Goal: Task Accomplishment & Management: Use online tool/utility

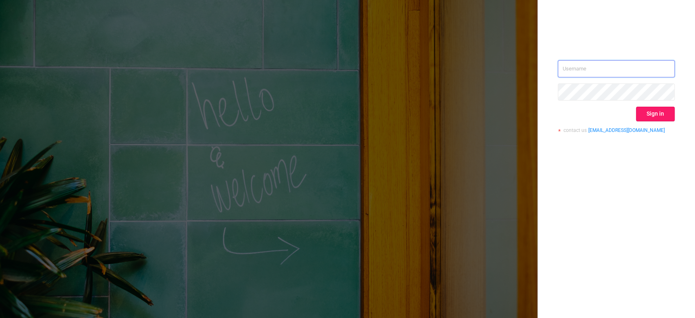
type input "[EMAIL_ADDRESS][DOMAIN_NAME]"
click at [657, 116] on button "Sign in" at bounding box center [655, 114] width 39 height 15
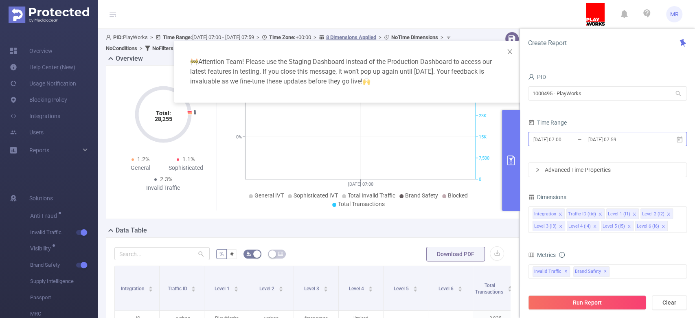
click at [583, 141] on input "[DATE] 07:00" at bounding box center [566, 139] width 66 height 11
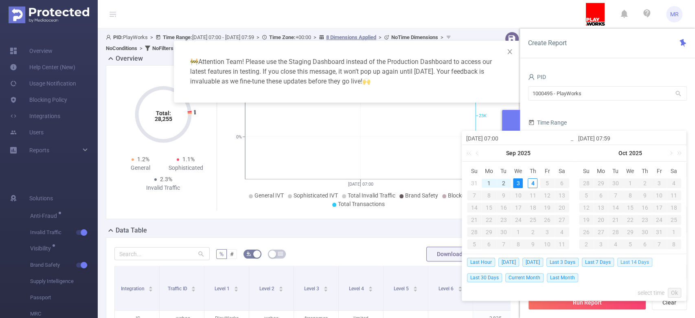
click at [640, 261] on span "Last 14 Days" at bounding box center [634, 262] width 35 height 9
type input "[DATE] 00:00"
type input "[DATE] 23:59"
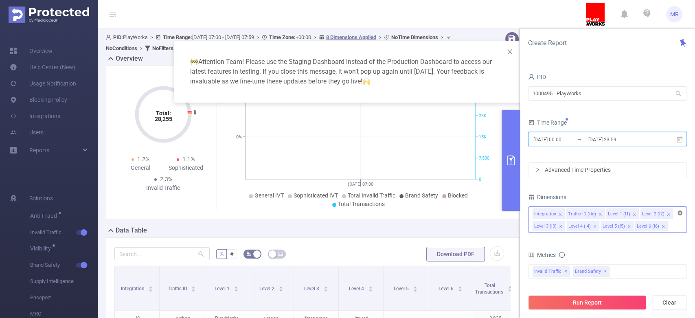
click at [679, 214] on icon "icon: close-circle" at bounding box center [680, 213] width 5 height 5
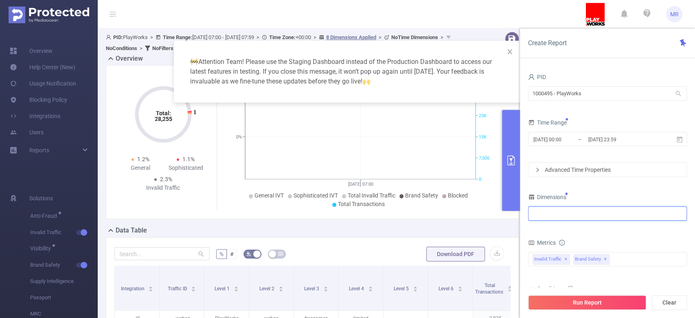
click at [574, 214] on div at bounding box center [608, 213] width 150 height 13
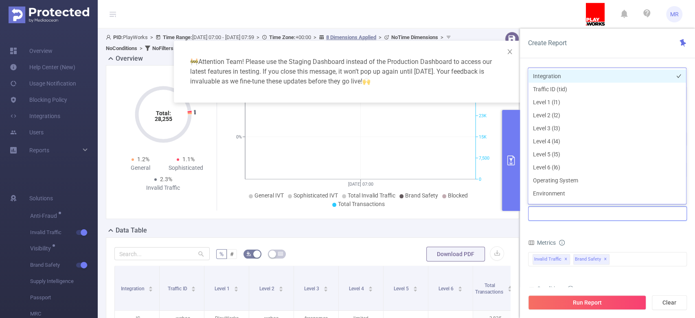
click at [546, 77] on li "Integration" at bounding box center [607, 76] width 158 height 13
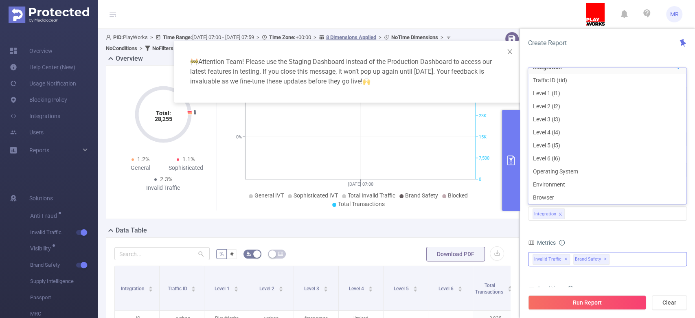
click at [607, 257] on span "✕" at bounding box center [605, 259] width 3 height 10
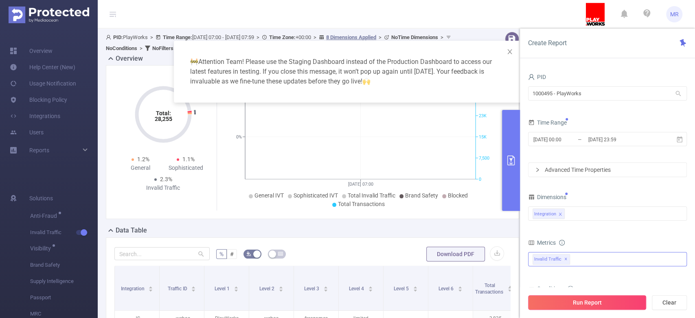
click at [572, 305] on button "Run Report" at bounding box center [587, 302] width 118 height 15
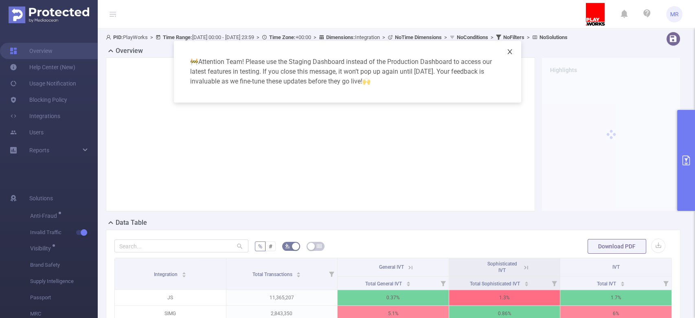
click at [511, 51] on icon "icon: close" at bounding box center [510, 51] width 7 height 7
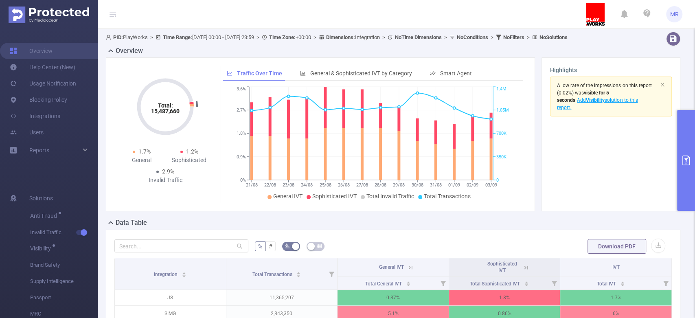
click at [690, 147] on button "primary" at bounding box center [686, 160] width 18 height 101
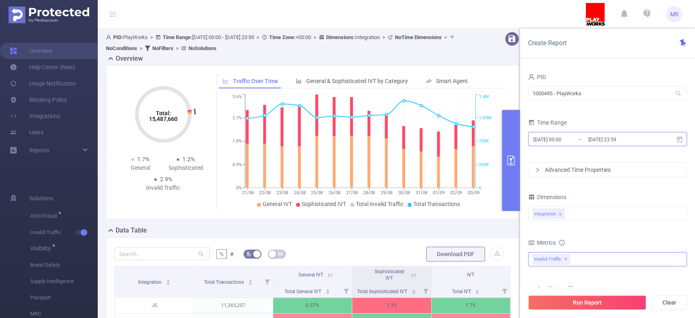
click at [596, 138] on input "[DATE] 23:59" at bounding box center [621, 139] width 66 height 11
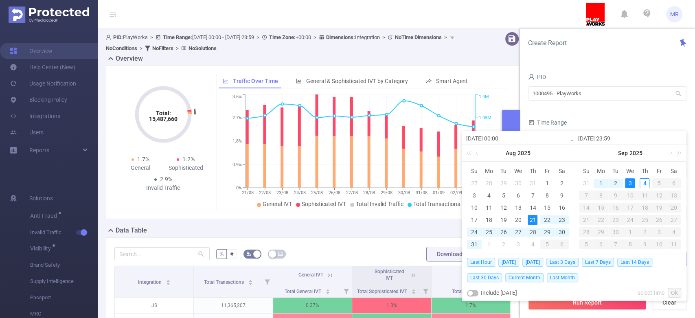
click at [631, 185] on div "3" at bounding box center [630, 183] width 10 height 10
type input "[DATE] 00:00"
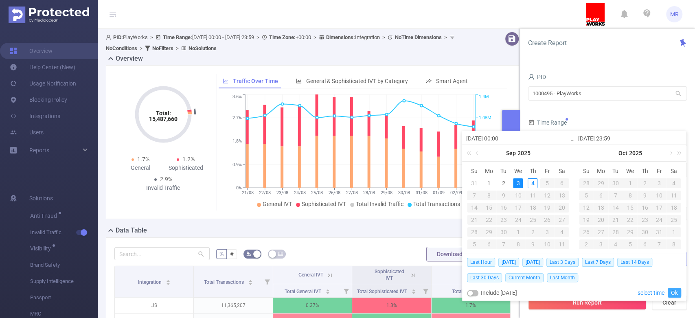
click at [671, 288] on link "Ok" at bounding box center [674, 293] width 13 height 10
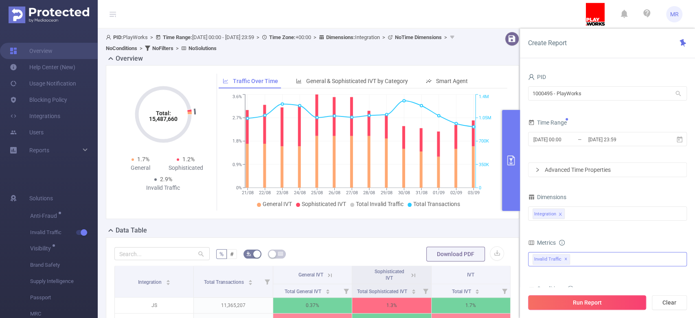
click at [597, 302] on button "Run Report" at bounding box center [587, 302] width 118 height 15
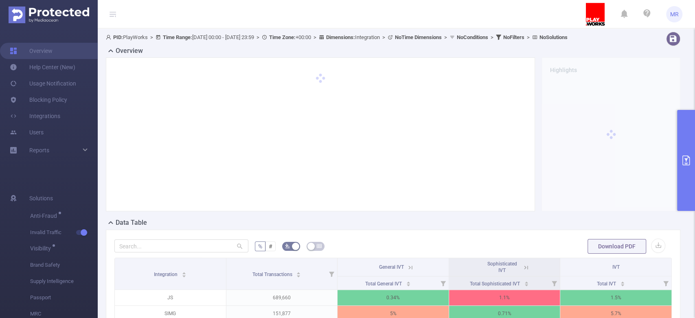
scroll to position [140, 0]
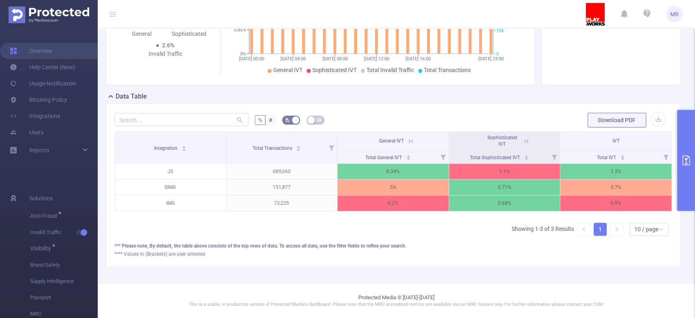
click at [408, 138] on icon at bounding box center [410, 141] width 7 height 7
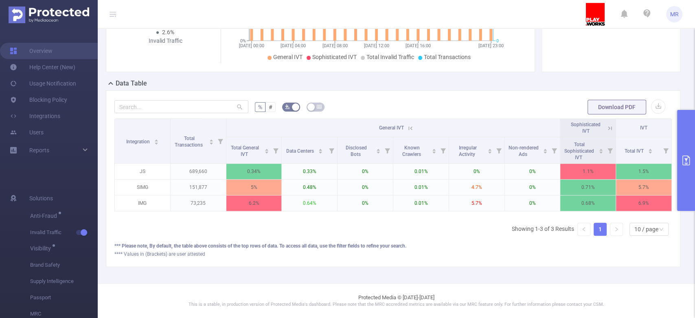
click at [685, 143] on button "primary" at bounding box center [686, 160] width 18 height 101
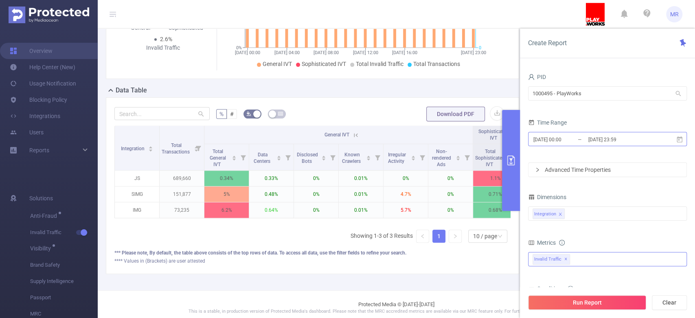
click at [577, 143] on input "[DATE] 00:00" at bounding box center [566, 139] width 66 height 11
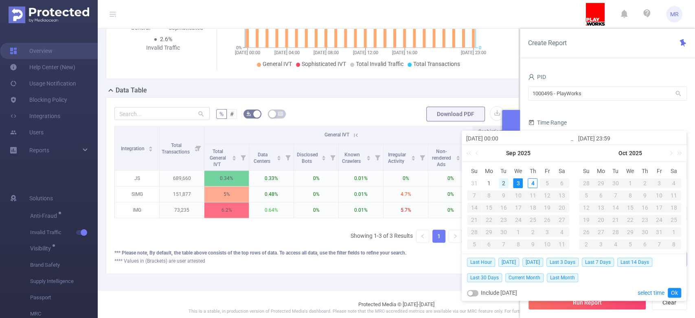
click at [500, 183] on div "2" at bounding box center [504, 183] width 10 height 10
type input "[DATE] 00:00"
type input "[DATE] 23:59"
type input "[DATE] 00:00"
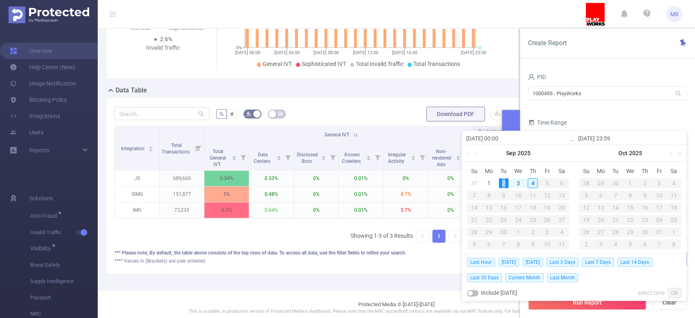
type input "[DATE] 23:59"
click at [673, 293] on link "Ok" at bounding box center [674, 293] width 13 height 10
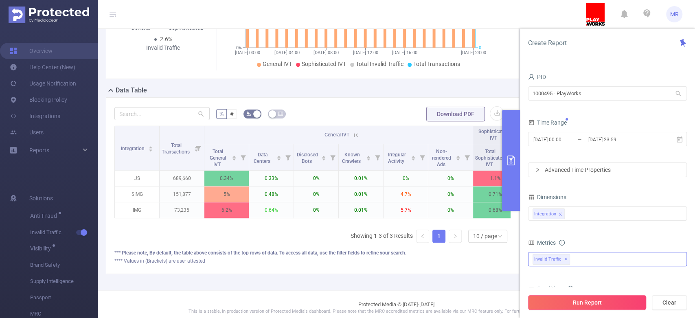
click at [593, 302] on button "Run Report" at bounding box center [587, 302] width 118 height 15
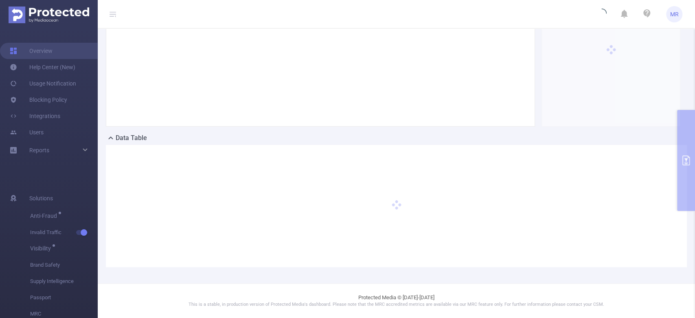
scroll to position [92, 0]
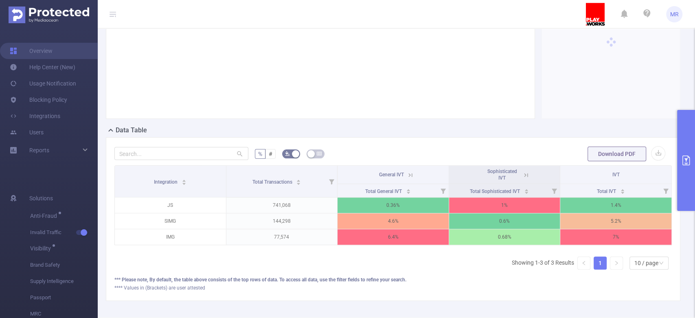
click at [407, 179] on icon at bounding box center [410, 174] width 7 height 7
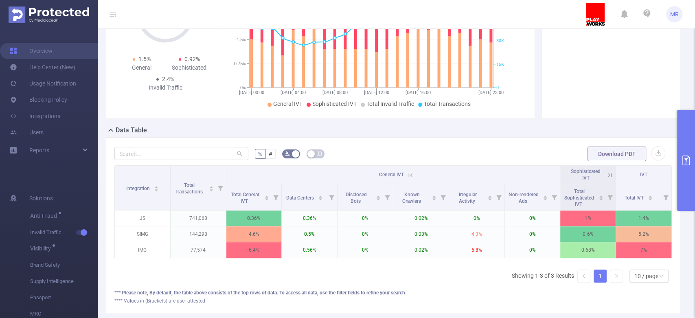
click at [684, 145] on button "primary" at bounding box center [686, 160] width 18 height 101
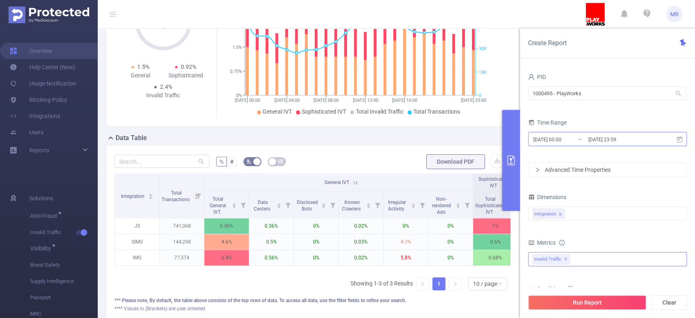
click at [586, 139] on input "[DATE] 00:00" at bounding box center [566, 139] width 66 height 11
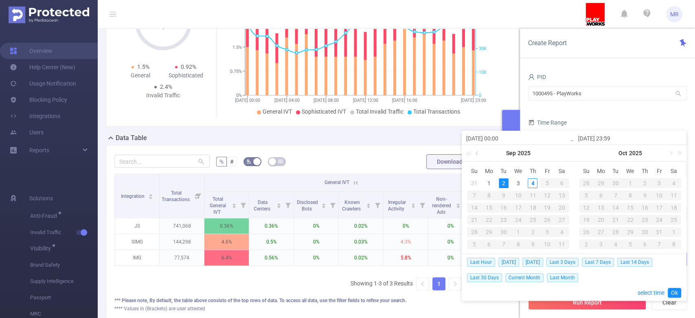
click at [478, 151] on link at bounding box center [477, 153] width 7 height 16
click at [562, 230] on div "30" at bounding box center [562, 232] width 10 height 10
type input "[DATE] 00:00"
type input "[DATE] 23:59"
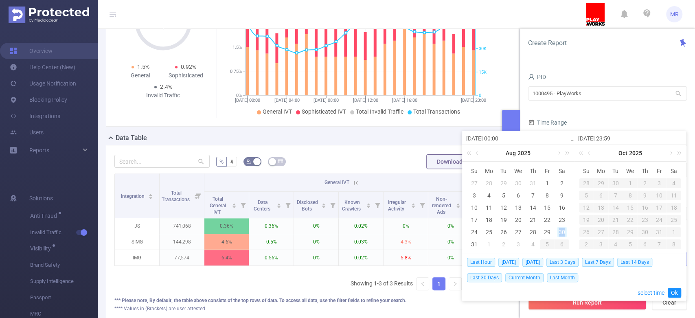
type input "[DATE] 00:00"
type input "[DATE] 23:59"
click at [675, 289] on link "Ok" at bounding box center [674, 293] width 13 height 10
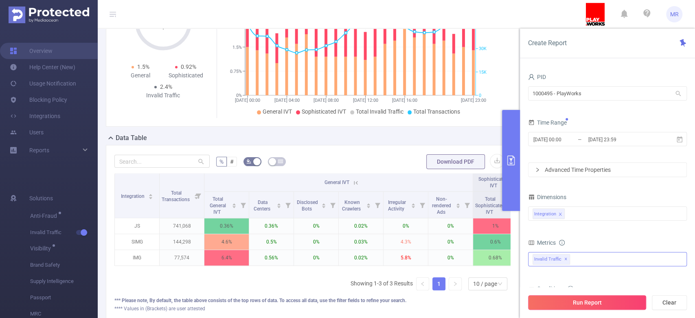
click at [623, 296] on button "Run Report" at bounding box center [587, 302] width 118 height 15
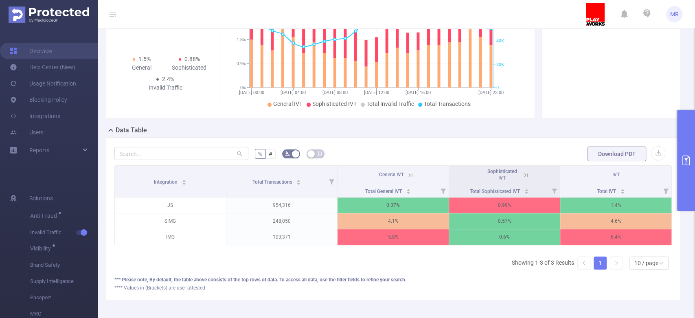
click at [407, 179] on icon at bounding box center [410, 174] width 7 height 7
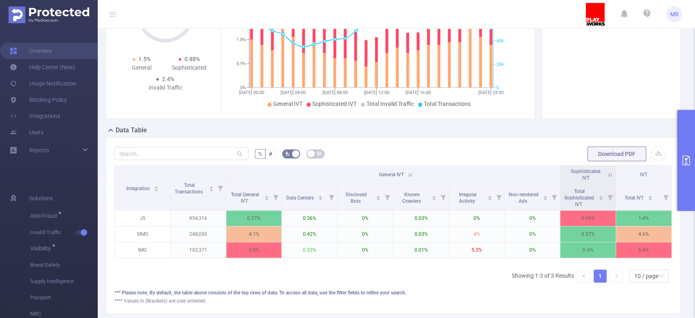
click at [684, 147] on button "primary" at bounding box center [686, 160] width 18 height 101
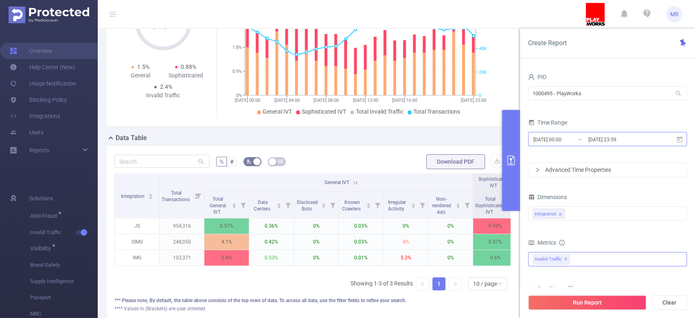
click at [584, 136] on input "[DATE] 00:00" at bounding box center [566, 139] width 66 height 11
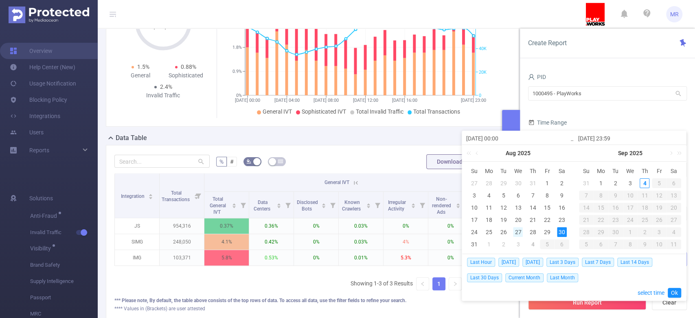
click at [517, 232] on div "27" at bounding box center [518, 232] width 10 height 10
type input "[DATE] 00:00"
type input "[DATE] 23:59"
type input "[DATE] 00:00"
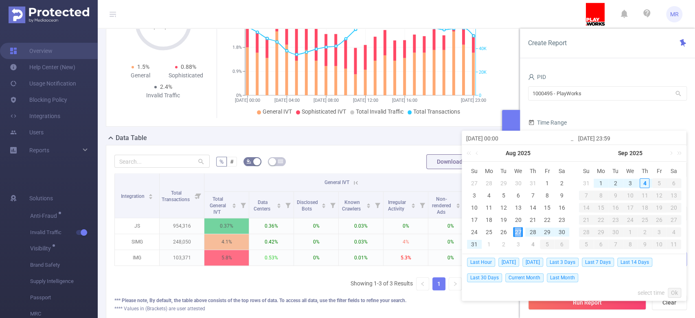
type input "[DATE] 23:59"
click at [675, 294] on link "Ok" at bounding box center [674, 293] width 13 height 10
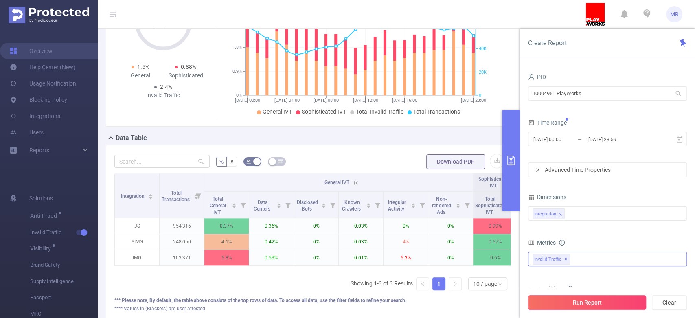
click at [622, 302] on button "Run Report" at bounding box center [587, 302] width 118 height 15
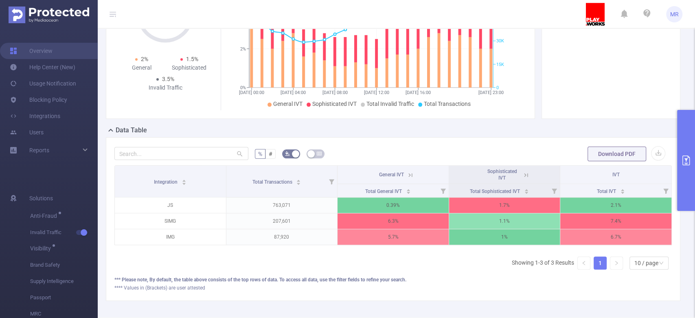
click at [407, 179] on icon at bounding box center [410, 174] width 7 height 7
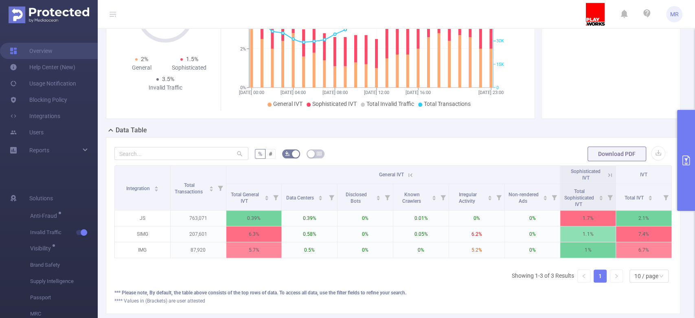
click at [690, 149] on button "primary" at bounding box center [686, 160] width 18 height 101
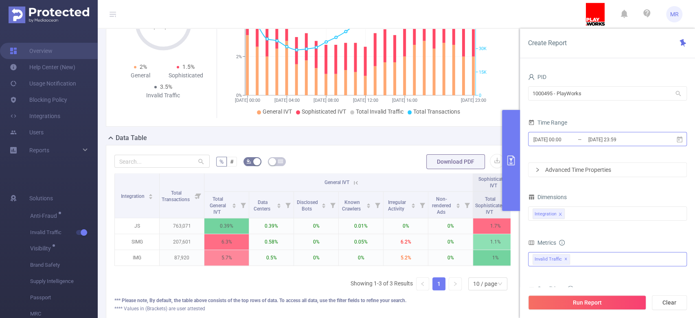
click at [568, 142] on input "[DATE] 00:00" at bounding box center [566, 139] width 66 height 11
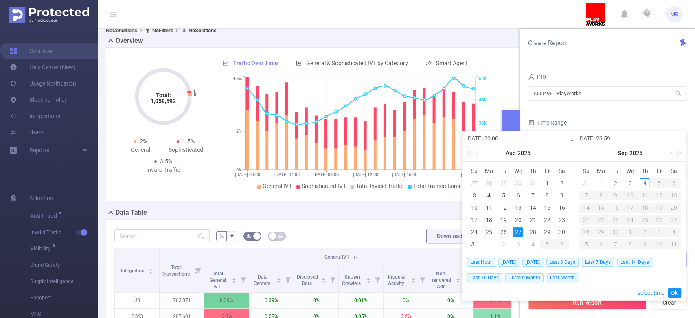
scroll to position [11, 0]
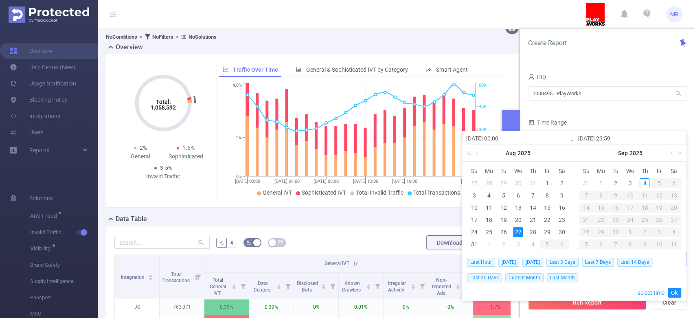
click at [480, 42] on div "Overview" at bounding box center [316, 47] width 420 height 11
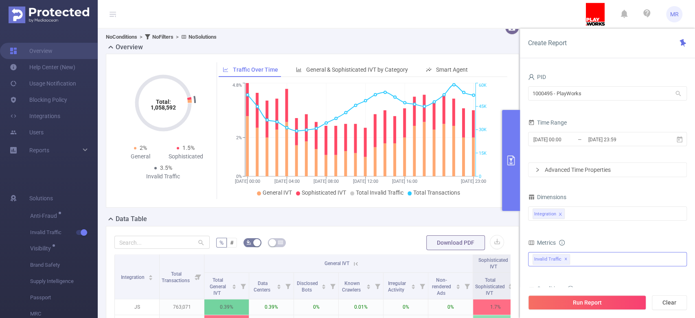
click at [508, 116] on button "primary" at bounding box center [511, 160] width 18 height 101
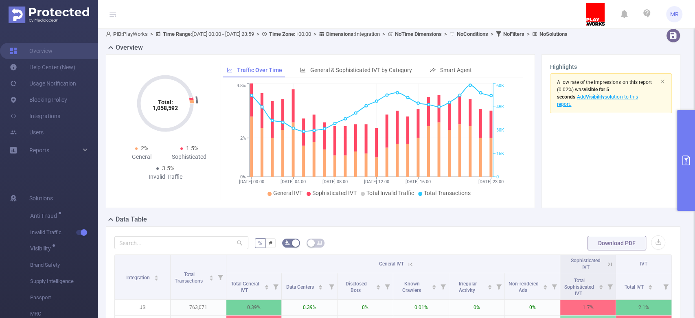
scroll to position [2, 0]
click at [691, 151] on button "primary" at bounding box center [686, 160] width 18 height 101
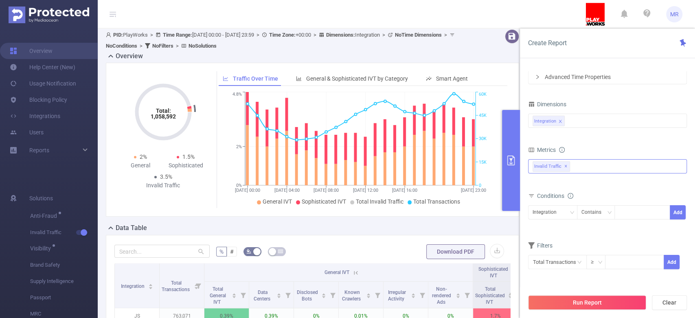
click at [367, 219] on div "Total: 1,058,592 Total: 1,058,592 2% General 1.5% Sophisticated 3.5% Invalid Tr…" at bounding box center [313, 143] width 420 height 160
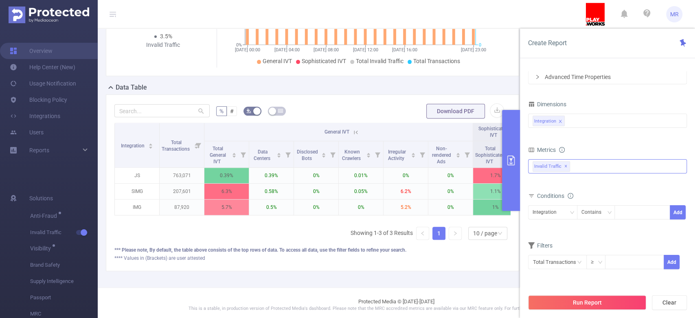
scroll to position [153, 0]
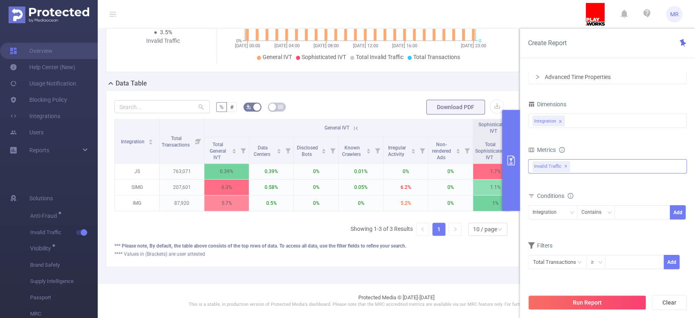
click at [511, 148] on button "primary" at bounding box center [511, 160] width 18 height 101
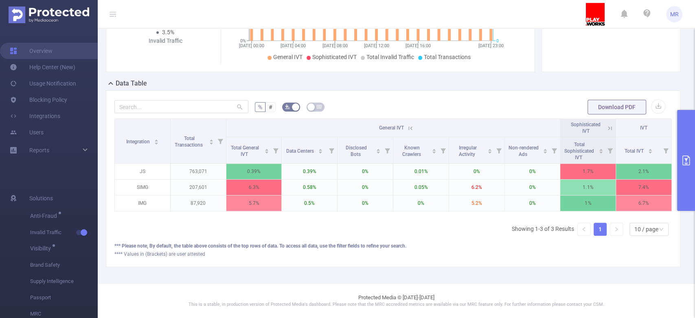
click at [608, 126] on icon at bounding box center [610, 128] width 4 height 4
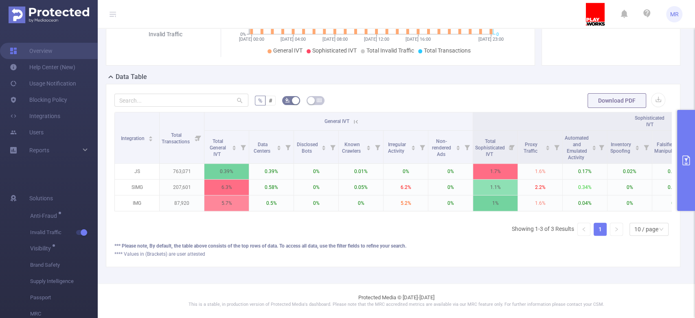
click at [690, 125] on button "primary" at bounding box center [686, 160] width 18 height 101
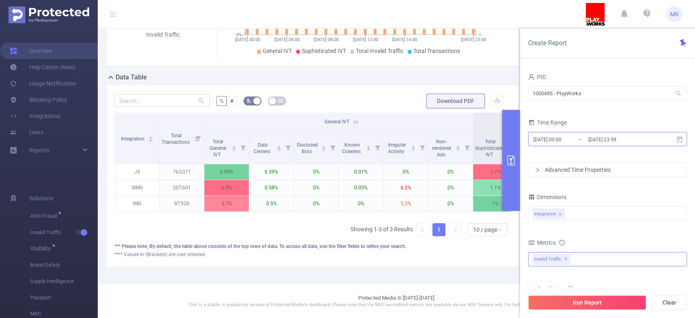
click at [567, 141] on input "[DATE] 00:00" at bounding box center [566, 139] width 66 height 11
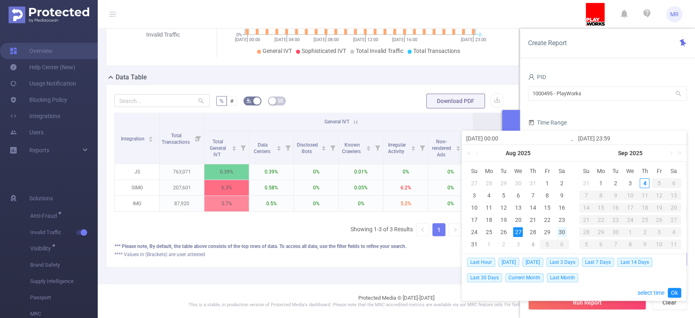
click at [561, 228] on div "30" at bounding box center [562, 232] width 10 height 10
type input "[DATE] 00:00"
type input "[DATE] 23:59"
type input "[DATE] 00:00"
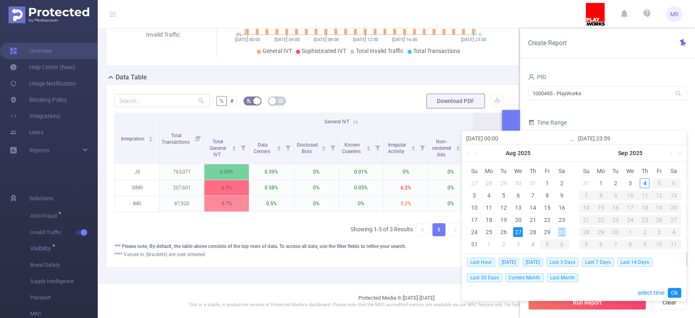
type input "[DATE] 23:59"
click at [672, 289] on link "Ok" at bounding box center [674, 293] width 13 height 10
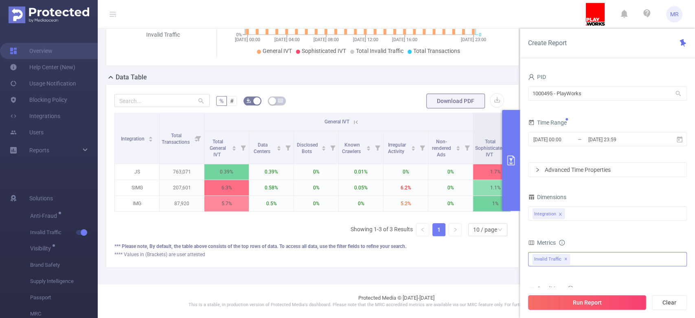
click at [617, 300] on button "Run Report" at bounding box center [587, 302] width 118 height 15
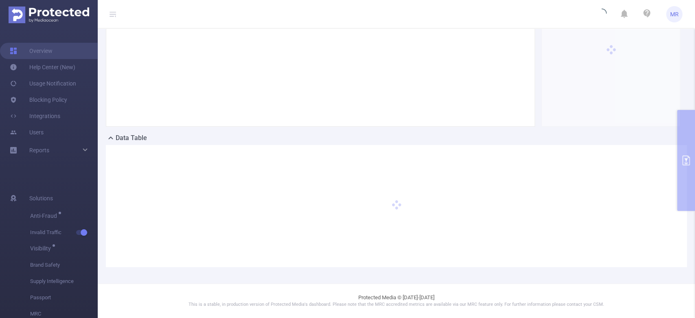
scroll to position [92, 0]
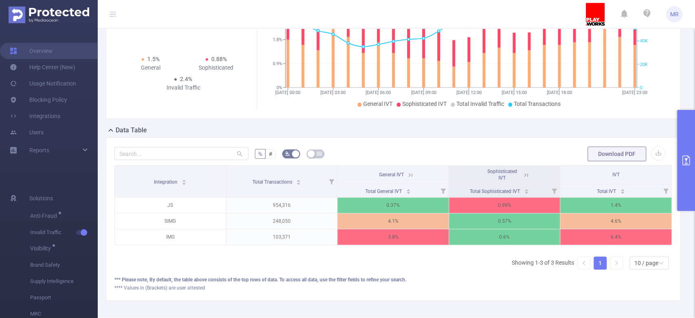
click at [522, 179] on icon at bounding box center [525, 174] width 7 height 7
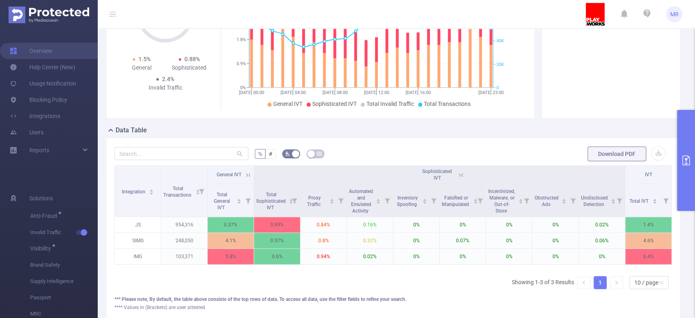
click at [682, 153] on button "primary" at bounding box center [686, 160] width 18 height 101
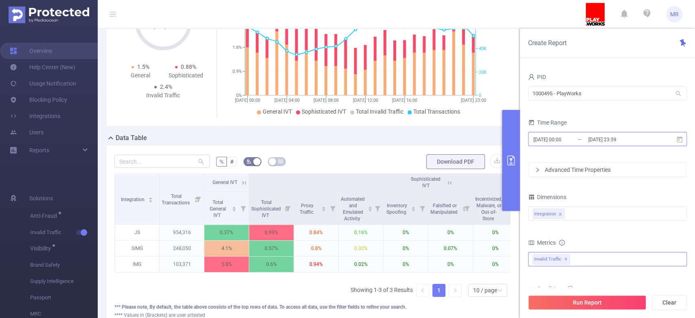
click at [606, 138] on input "[DATE] 23:59" at bounding box center [621, 139] width 66 height 11
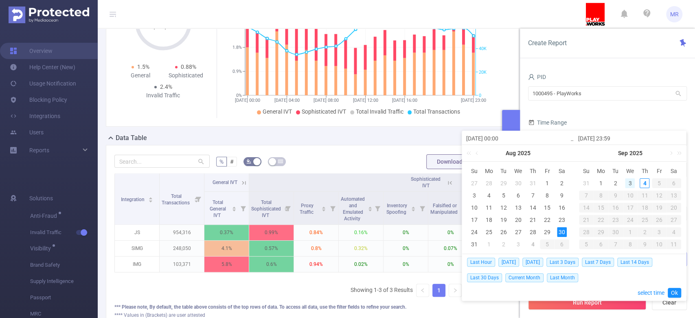
click at [628, 181] on div "3" at bounding box center [630, 183] width 10 height 10
type input "[DATE] 00:00"
type input "[DATE] 23:59"
type input "[DATE] 00:00"
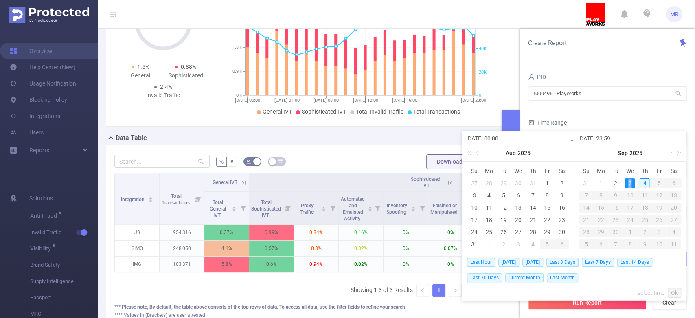
type input "[DATE] 23:59"
click at [676, 292] on link "Ok" at bounding box center [674, 293] width 13 height 10
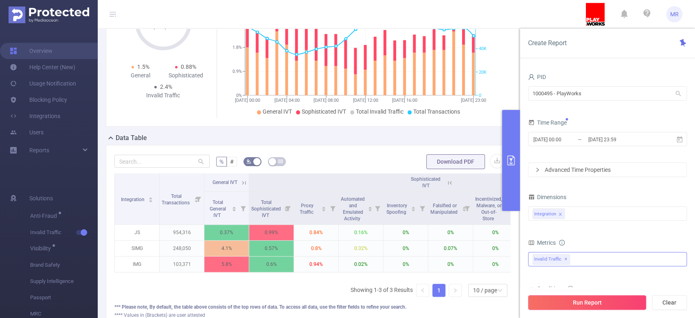
click at [630, 303] on button "Run Report" at bounding box center [587, 302] width 118 height 15
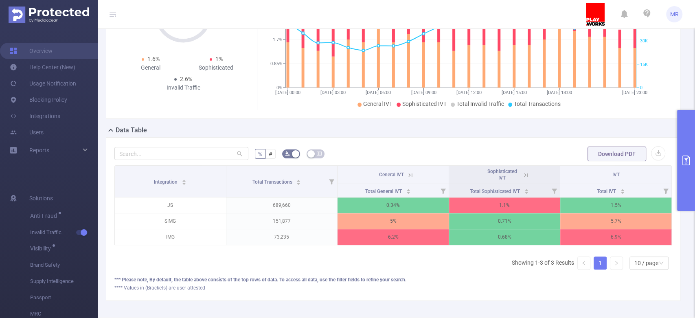
click at [524, 177] on icon at bounding box center [526, 175] width 4 height 4
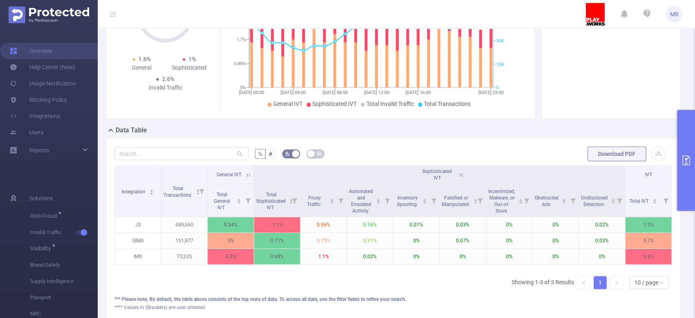
click at [694, 149] on button "primary" at bounding box center [686, 160] width 18 height 101
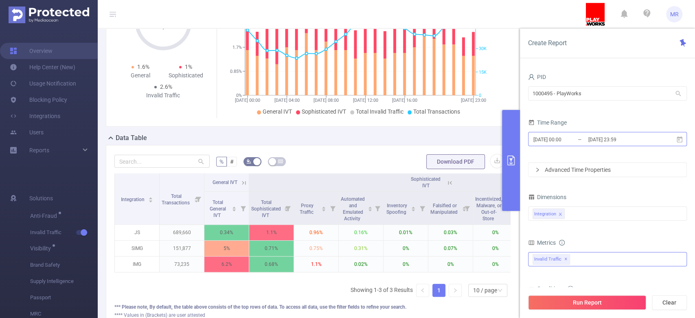
click at [584, 141] on input "[DATE] 00:00" at bounding box center [566, 139] width 66 height 11
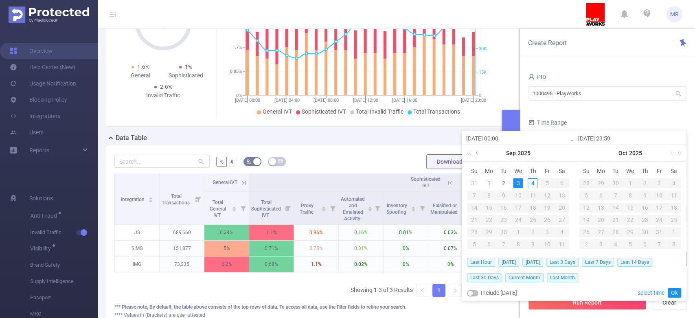
click at [476, 156] on link at bounding box center [477, 153] width 7 height 16
click at [561, 230] on div "30" at bounding box center [562, 232] width 10 height 10
type input "[DATE] 00:00"
type input "[DATE] 23:59"
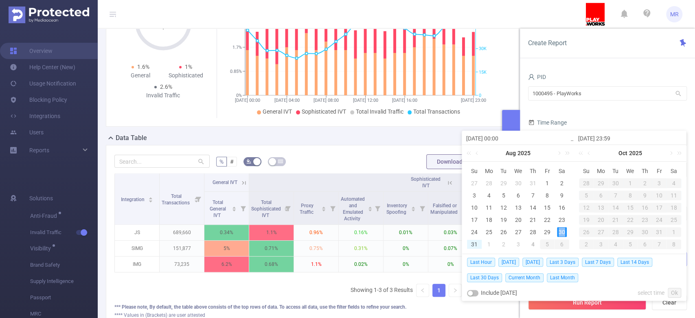
type input "[DATE] 00:00"
type input "[DATE] 23:59"
click at [674, 292] on link "Ok" at bounding box center [674, 293] width 13 height 10
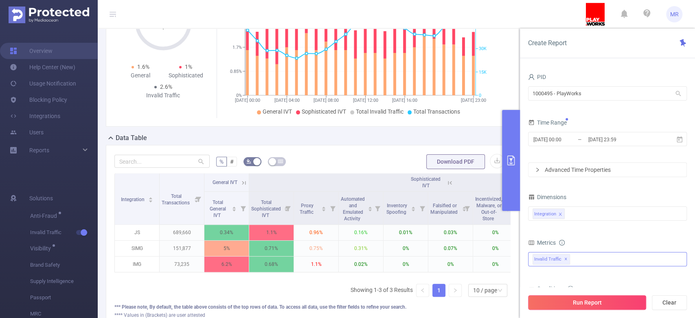
click at [609, 298] on button "Run Report" at bounding box center [587, 302] width 118 height 15
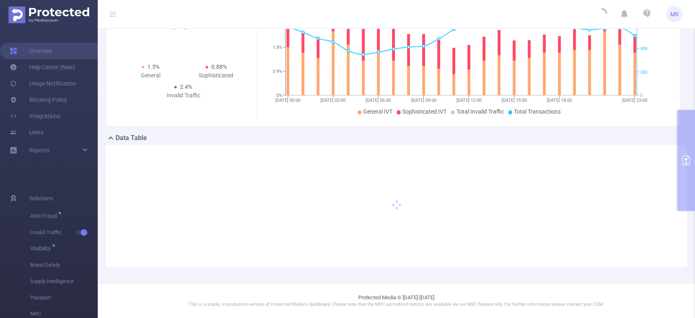
scroll to position [92, 0]
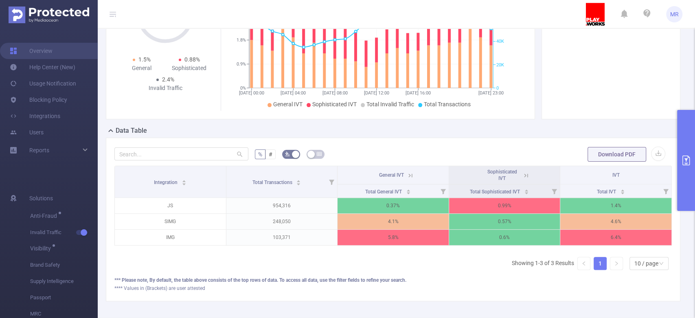
click at [524, 177] on icon at bounding box center [526, 175] width 4 height 4
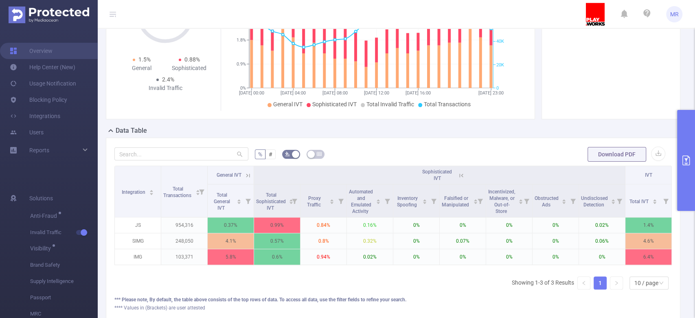
click at [457, 178] on icon at bounding box center [460, 175] width 10 height 8
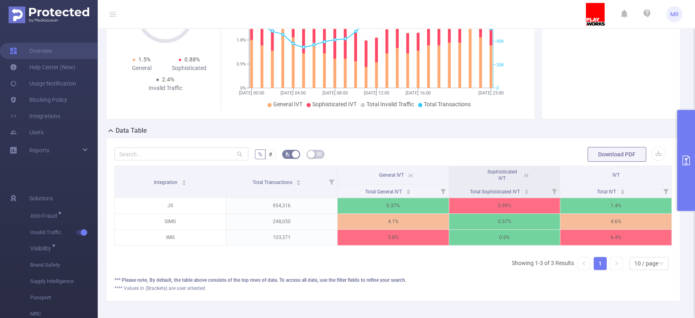
click at [522, 179] on icon at bounding box center [525, 175] width 7 height 7
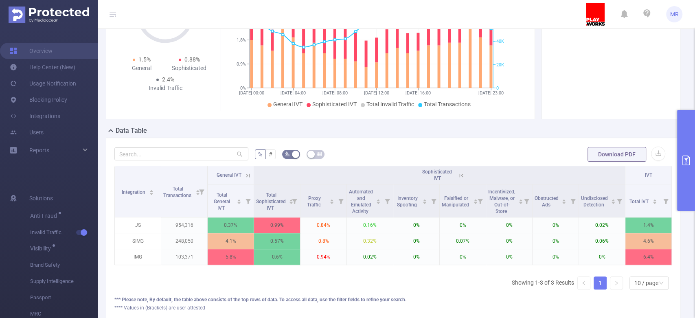
click at [686, 144] on button "primary" at bounding box center [686, 160] width 18 height 101
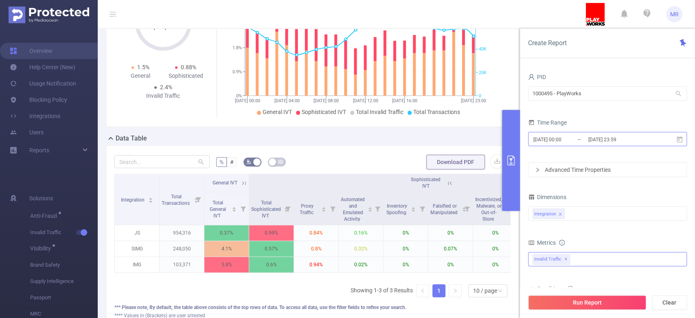
click at [582, 137] on input "[DATE] 00:00" at bounding box center [566, 139] width 66 height 11
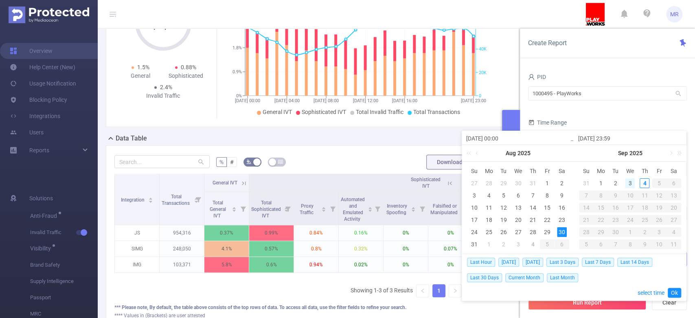
click at [633, 183] on div "3" at bounding box center [630, 183] width 10 height 10
type input "[DATE] 00:00"
type input "[DATE] 23:59"
type input "[DATE] 00:00"
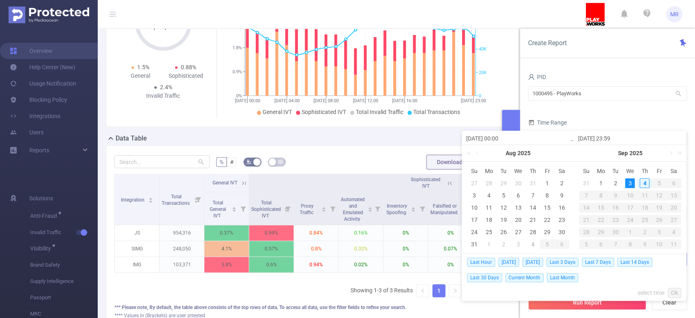
type input "[DATE] 23:59"
click at [674, 289] on link "Ok" at bounding box center [674, 293] width 13 height 10
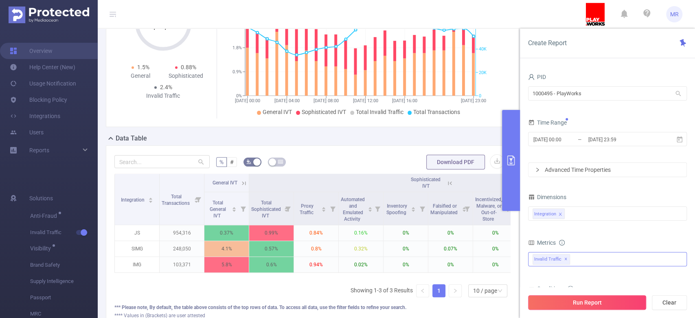
click at [604, 297] on button "Run Report" at bounding box center [587, 302] width 118 height 15
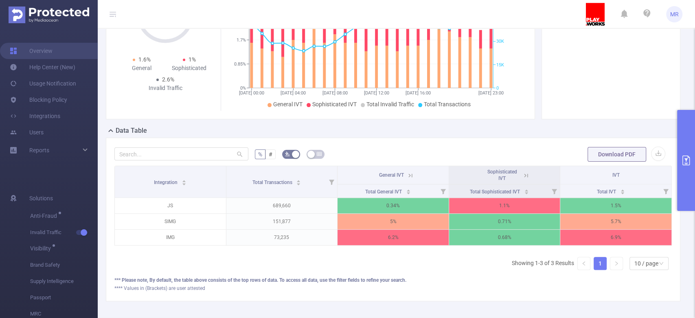
click at [688, 163] on icon "primary" at bounding box center [686, 161] width 10 height 10
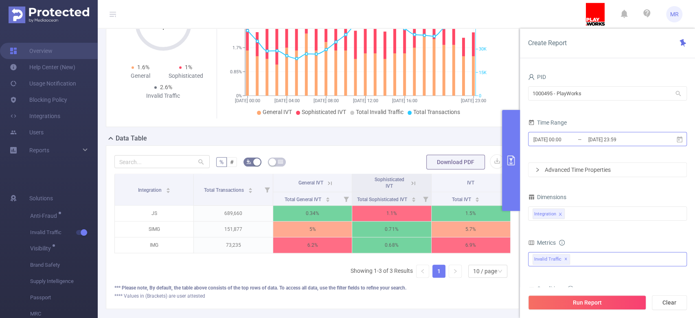
click at [583, 136] on input "[DATE] 00:00" at bounding box center [566, 139] width 66 height 11
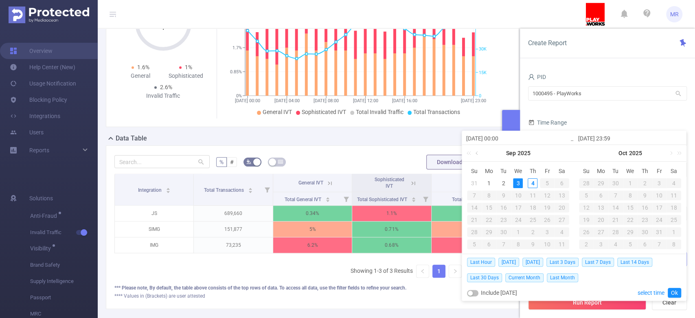
click at [478, 153] on link at bounding box center [477, 153] width 7 height 16
click at [531, 232] on div "28" at bounding box center [533, 232] width 10 height 10
type input "[DATE] 00:00"
type input "[DATE] 23:59"
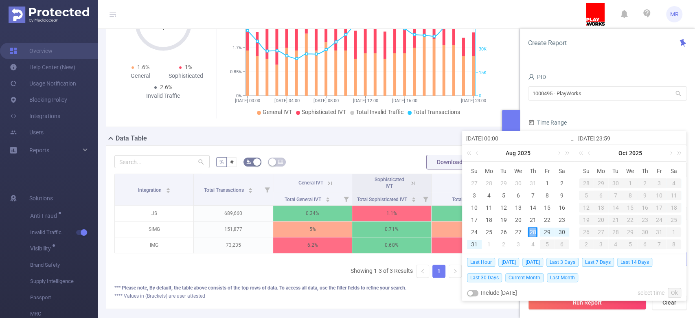
type input "[DATE] 00:00"
type input "[DATE] 23:59"
click at [676, 288] on link "Ok" at bounding box center [674, 293] width 13 height 10
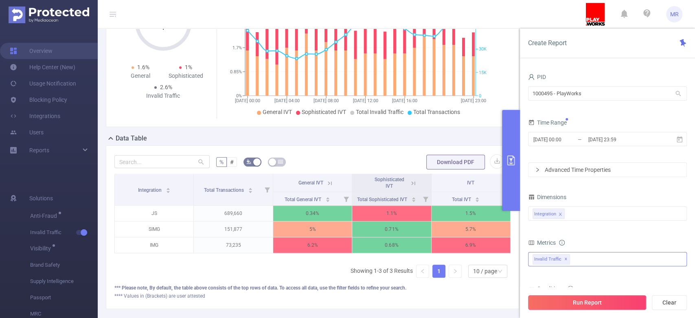
click at [614, 305] on button "Run Report" at bounding box center [587, 302] width 118 height 15
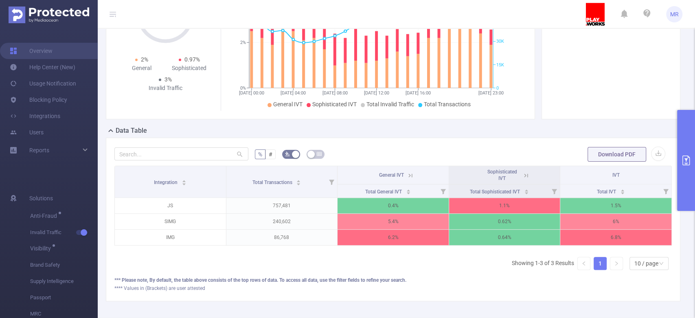
scroll to position [81, 0]
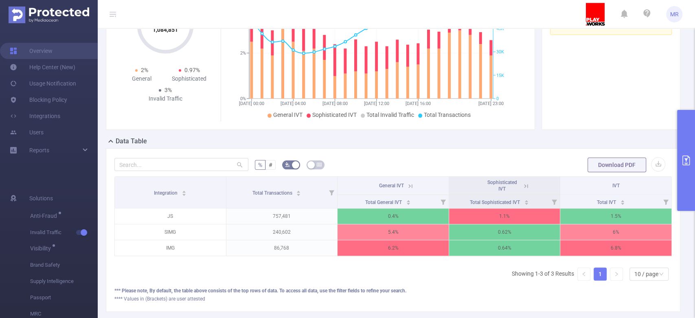
click at [691, 149] on button "primary" at bounding box center [686, 160] width 18 height 101
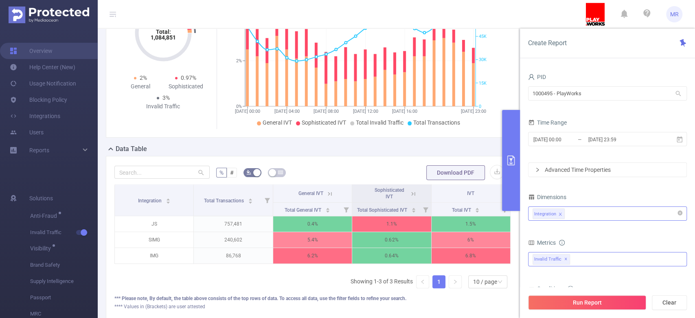
click at [586, 210] on div "Integration" at bounding box center [608, 213] width 150 height 13
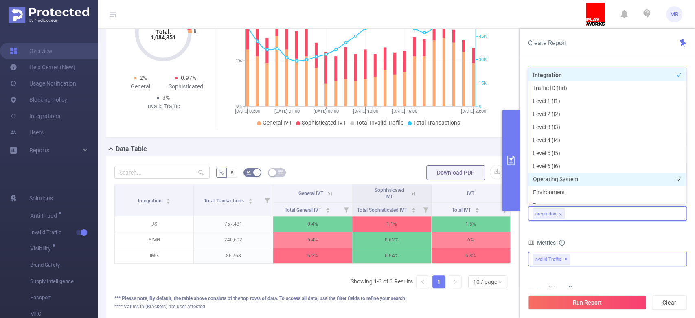
scroll to position [9, 0]
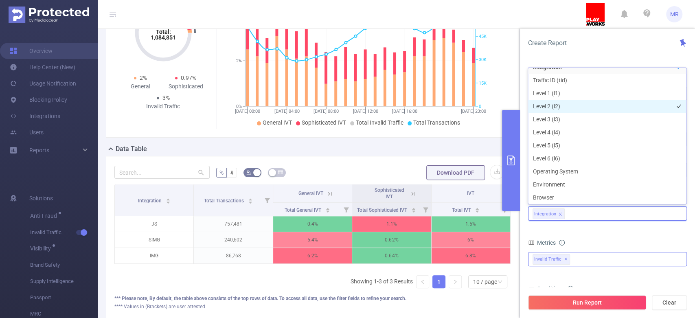
click at [562, 103] on li "Level 2 (l2)" at bounding box center [607, 106] width 158 height 13
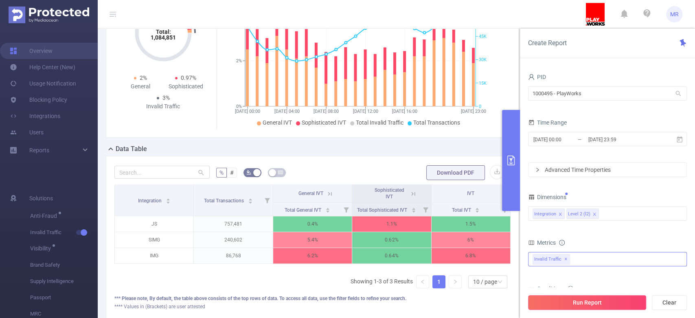
click at [578, 300] on button "Run Report" at bounding box center [587, 302] width 118 height 15
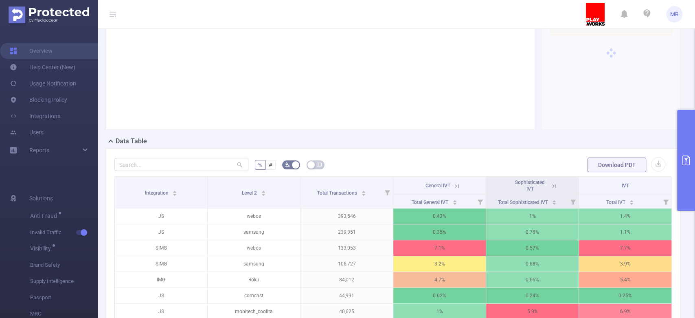
click at [686, 151] on button "primary" at bounding box center [686, 160] width 18 height 101
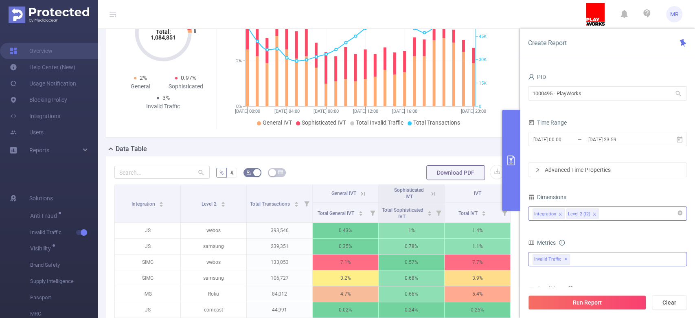
click at [597, 217] on span at bounding box center [594, 214] width 4 height 9
click at [600, 210] on div "Integration" at bounding box center [608, 213] width 150 height 13
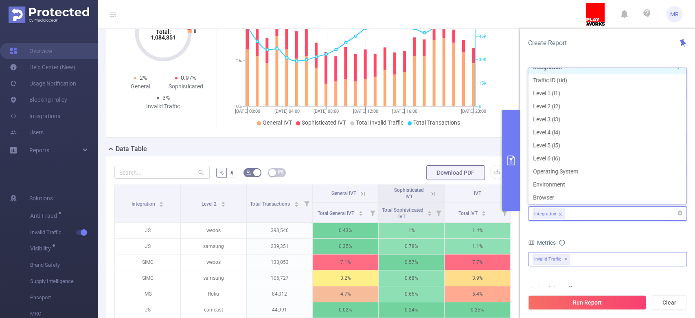
scroll to position [1, 0]
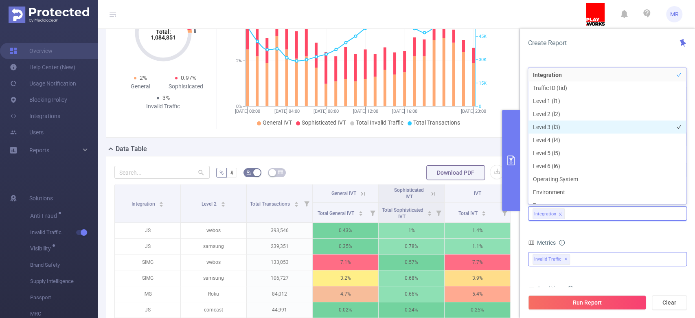
click at [562, 126] on li "Level 3 (l3)" at bounding box center [607, 127] width 158 height 13
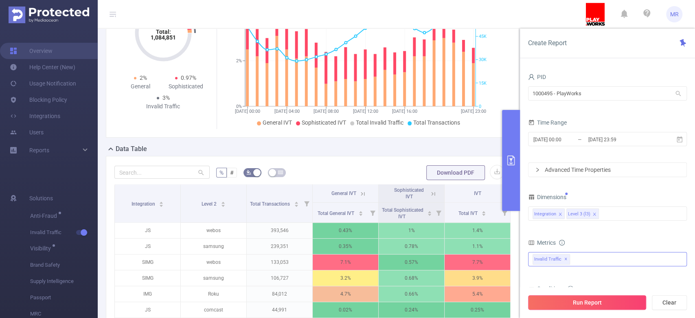
click at [566, 299] on button "Run Report" at bounding box center [587, 302] width 118 height 15
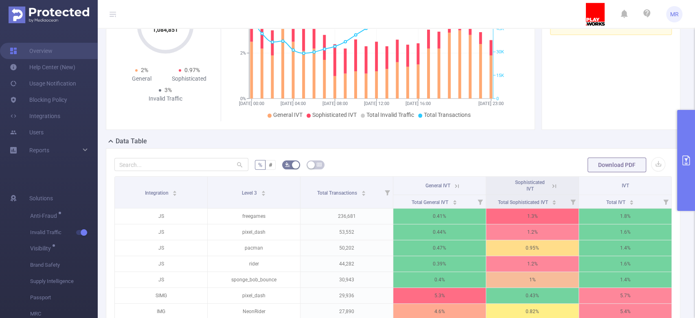
click at [682, 147] on button "primary" at bounding box center [686, 160] width 18 height 101
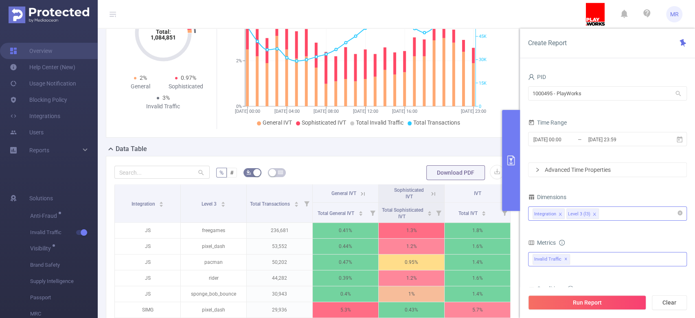
click at [621, 214] on div "Integration Level 3 (l3)" at bounding box center [608, 213] width 150 height 13
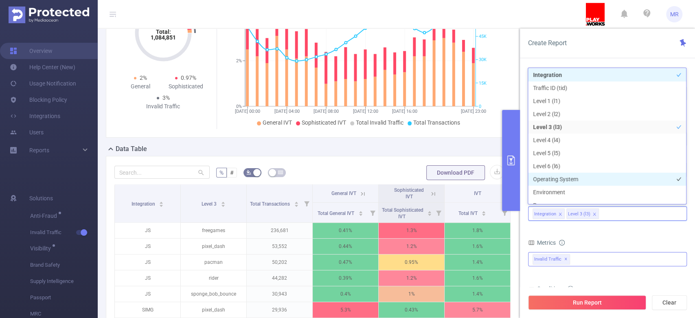
scroll to position [9, 0]
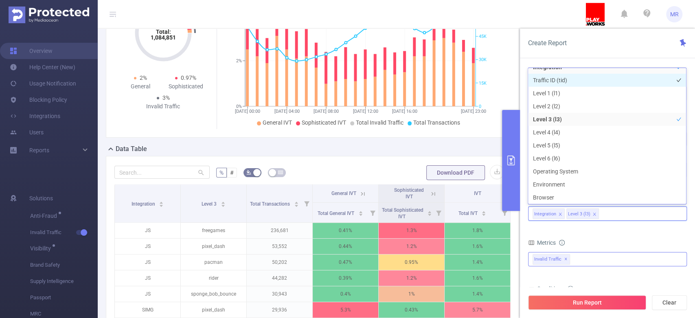
click at [566, 83] on li "Traffic ID (tid)" at bounding box center [607, 80] width 158 height 13
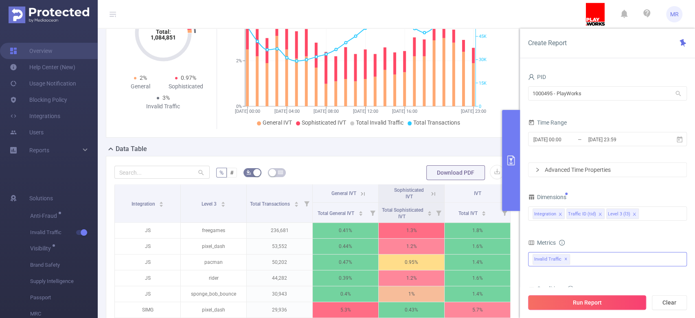
click at [574, 299] on button "Run Report" at bounding box center [587, 302] width 118 height 15
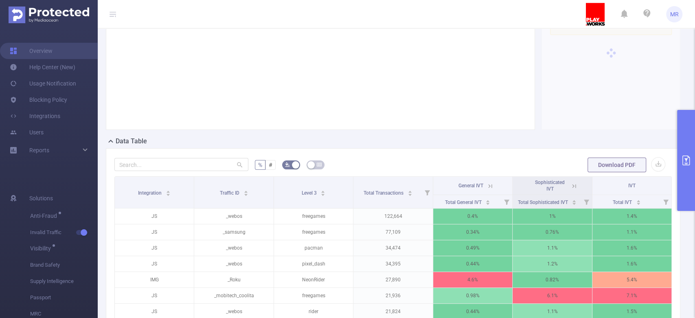
click at [687, 159] on icon "primary" at bounding box center [686, 161] width 10 height 10
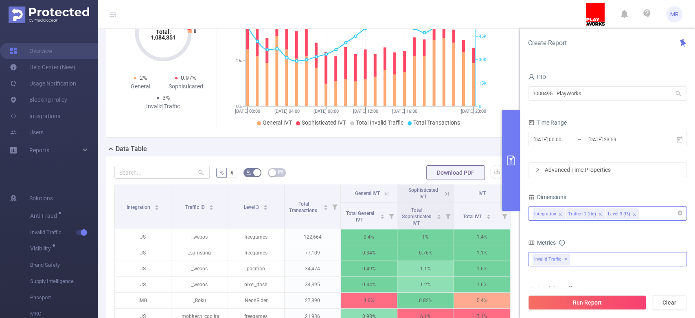
click at [657, 218] on div "Integration Traffic ID (tid) Level 3 (l3)" at bounding box center [608, 213] width 150 height 13
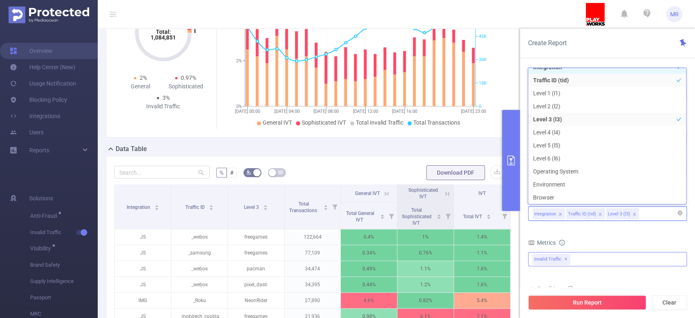
scroll to position [1, 0]
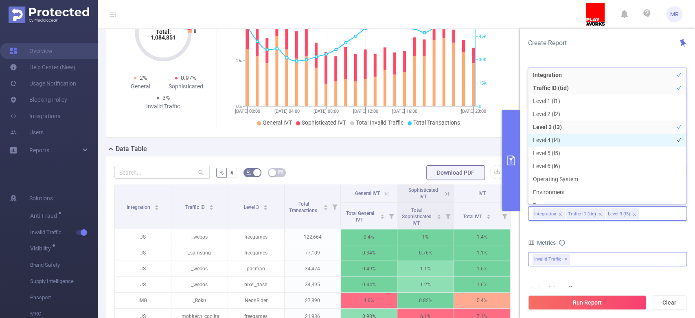
click at [577, 141] on li "Level 4 (l4)" at bounding box center [607, 140] width 158 height 13
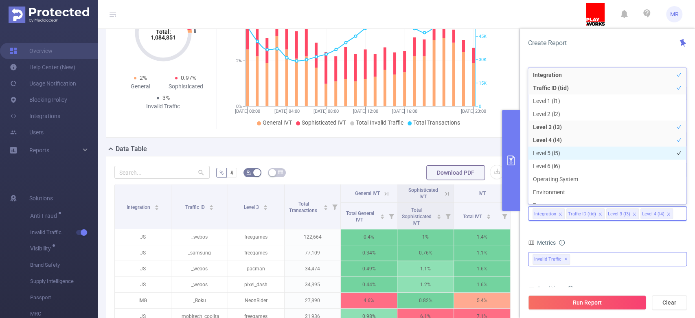
click at [567, 149] on li "Level 5 (l5)" at bounding box center [607, 153] width 158 height 13
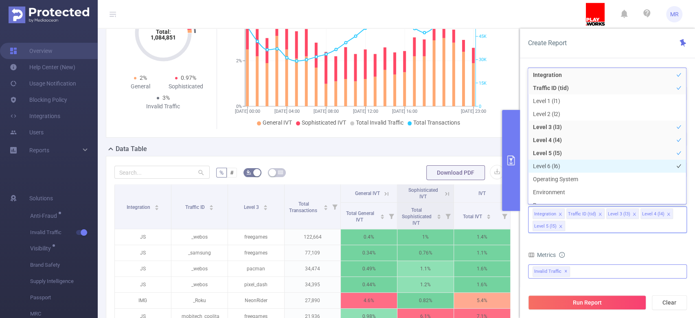
click at [570, 164] on li "Level 6 (l6)" at bounding box center [607, 166] width 158 height 13
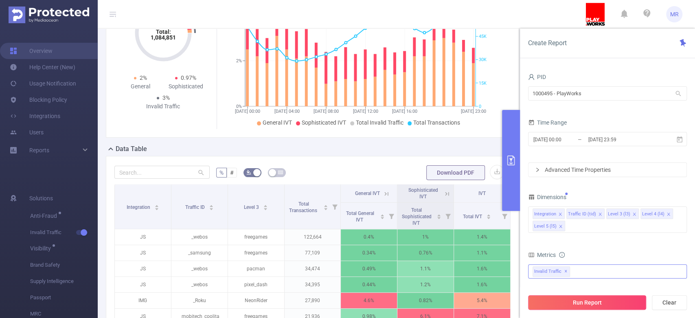
click at [585, 302] on button "Run Report" at bounding box center [587, 302] width 118 height 15
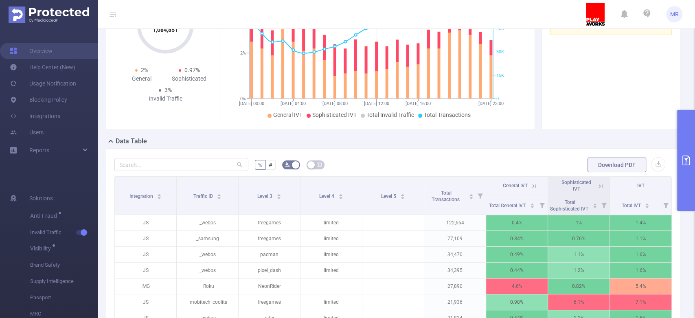
click at [685, 139] on button "primary" at bounding box center [686, 160] width 18 height 101
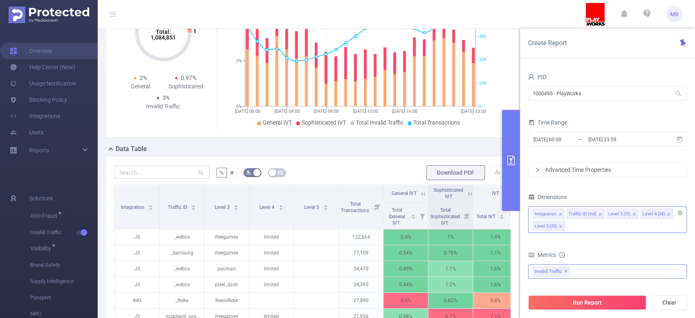
click at [594, 224] on div "Integration Traffic ID (tid) Level 3 (l3) Level 4 (l4) Level 5 (l5)" at bounding box center [607, 219] width 159 height 26
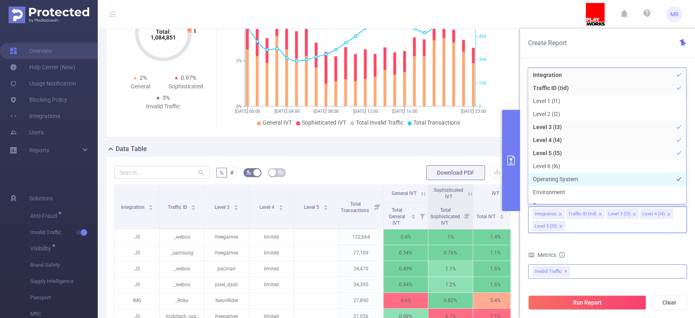
scroll to position [9, 0]
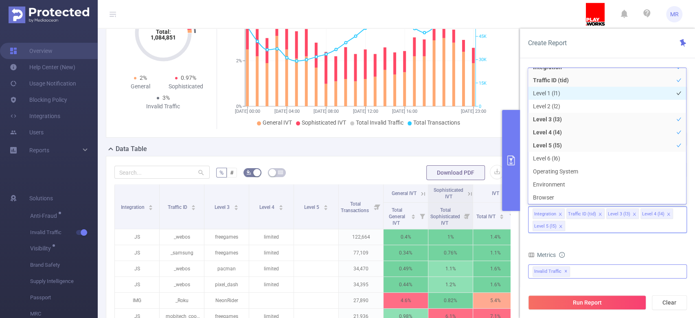
click at [556, 90] on li "Level 1 (l1)" at bounding box center [607, 93] width 158 height 13
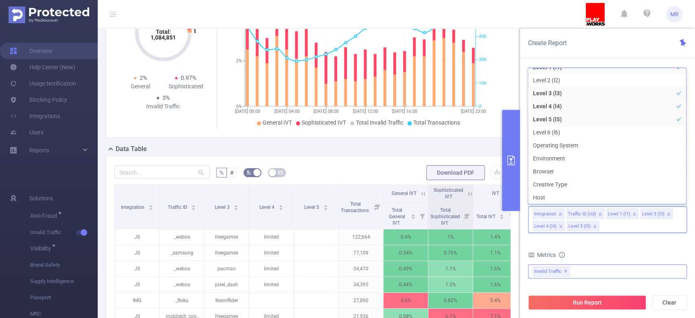
click at [679, 212] on icon "icon: close-circle" at bounding box center [680, 213] width 5 height 5
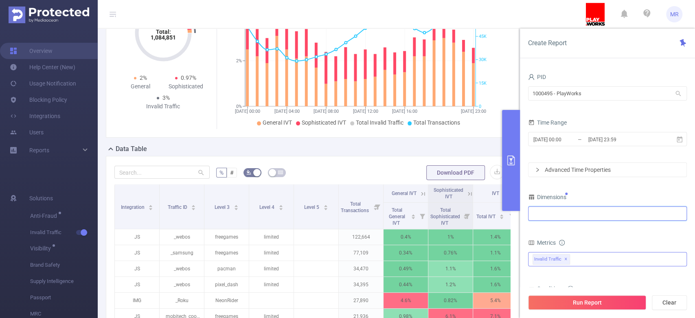
click at [644, 217] on div at bounding box center [608, 213] width 150 height 13
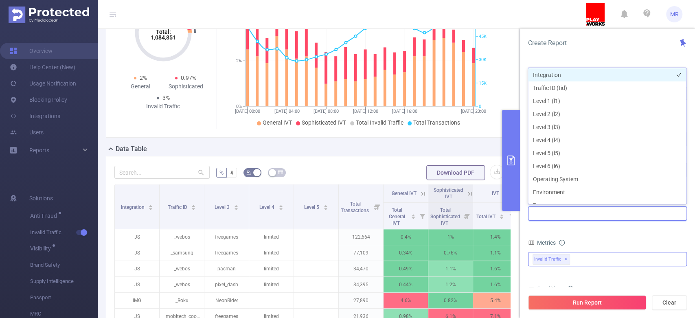
click at [554, 73] on li "Integration" at bounding box center [607, 74] width 158 height 13
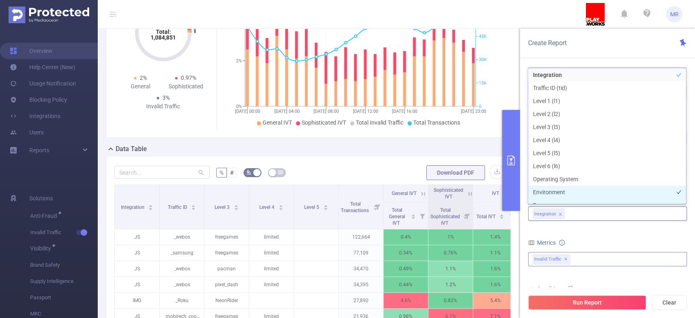
scroll to position [9, 0]
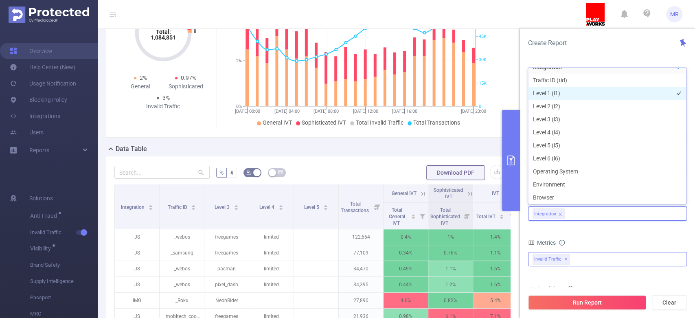
click at [560, 94] on li "Level 1 (l1)" at bounding box center [607, 93] width 158 height 13
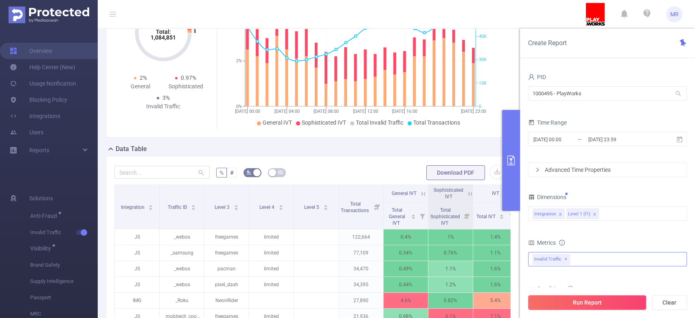
click at [580, 303] on button "Run Report" at bounding box center [587, 302] width 118 height 15
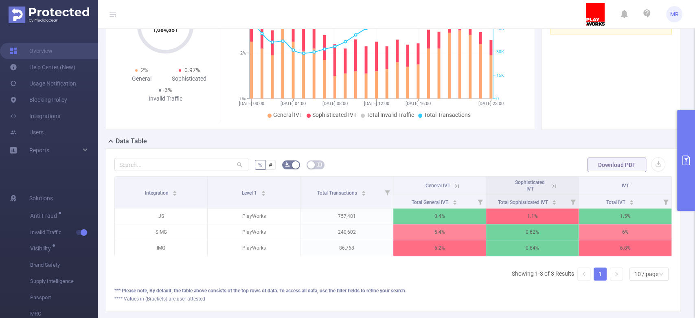
click at [694, 157] on button "primary" at bounding box center [686, 160] width 18 height 101
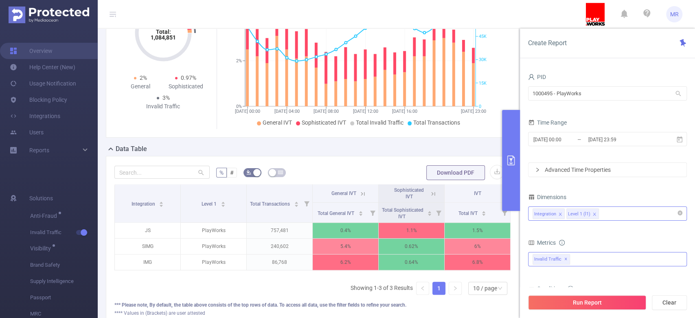
click at [612, 210] on div "Integration Level 1 (l1)" at bounding box center [608, 213] width 150 height 13
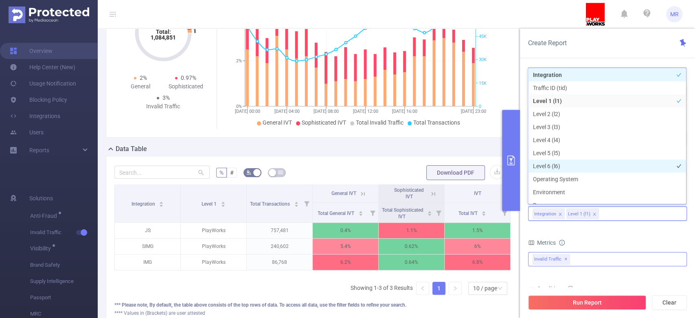
scroll to position [9, 0]
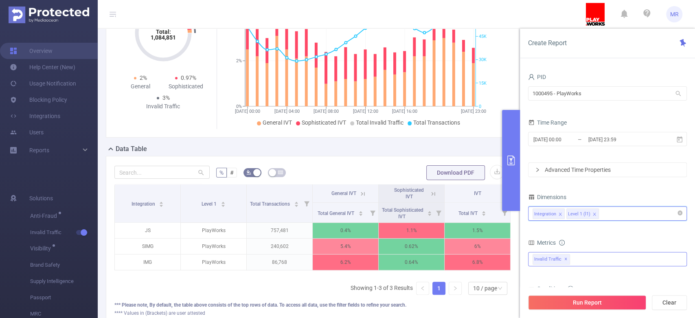
click at [596, 211] on span at bounding box center [594, 214] width 4 height 9
click at [605, 215] on div "Integration" at bounding box center [608, 213] width 150 height 13
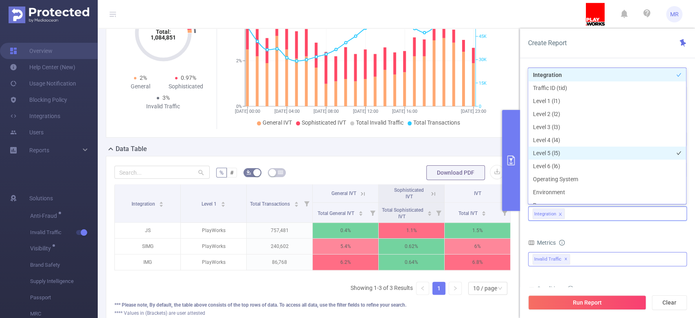
scroll to position [22, 0]
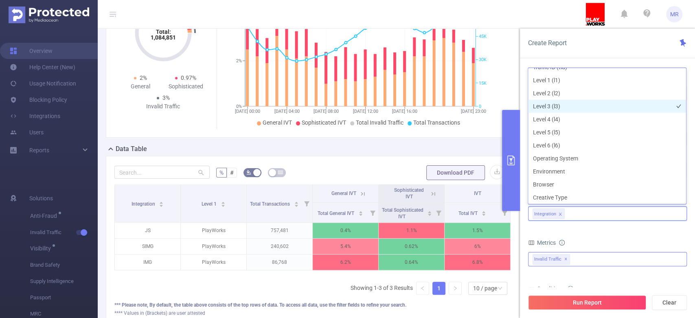
click at [560, 107] on li "Level 3 (l3)" at bounding box center [607, 106] width 158 height 13
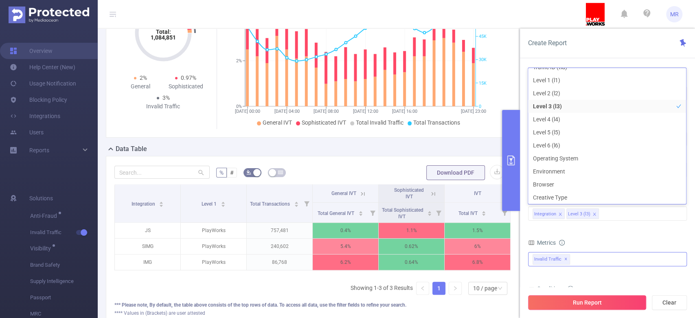
click at [562, 305] on button "Run Report" at bounding box center [587, 302] width 118 height 15
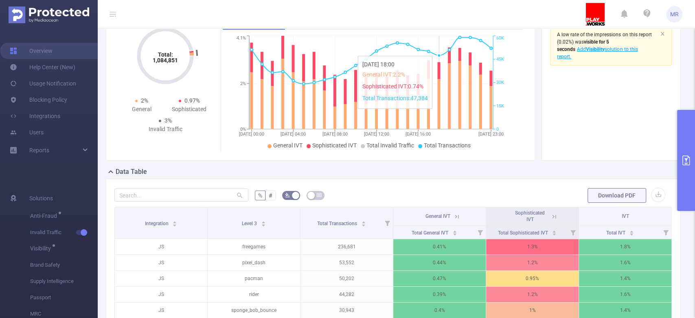
scroll to position [50, 0]
click at [682, 143] on button "primary" at bounding box center [686, 160] width 18 height 101
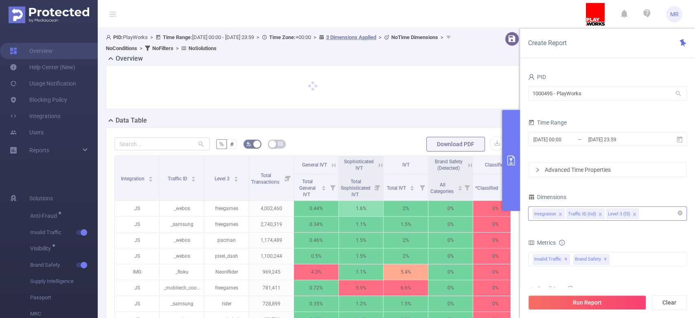
click at [648, 213] on div "Integration Traffic ID (tid) Level 3 (l3)" at bounding box center [608, 213] width 150 height 13
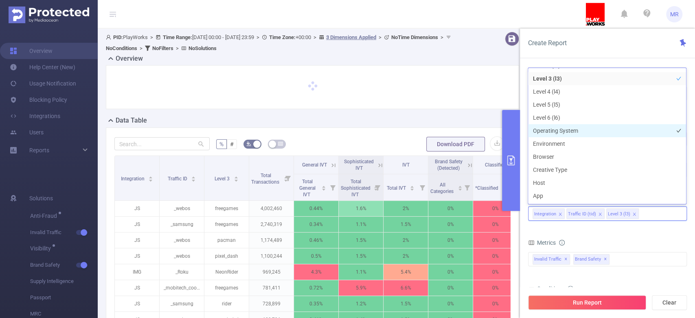
scroll to position [53, 0]
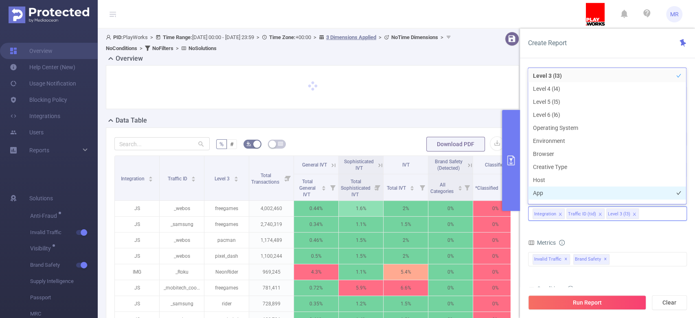
click at [554, 186] on li "App" at bounding box center [607, 192] width 158 height 13
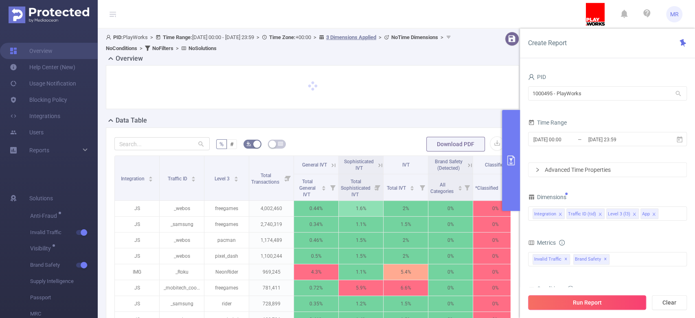
click at [596, 306] on button "Run Report" at bounding box center [587, 302] width 118 height 15
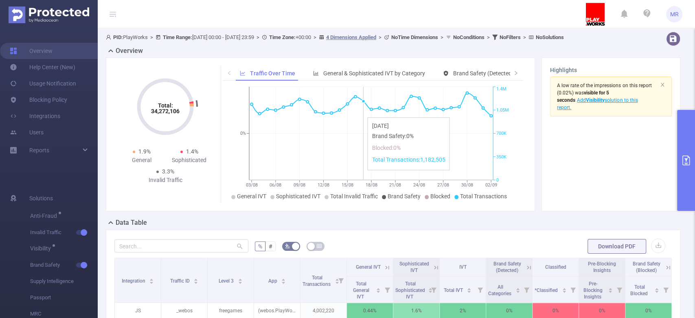
scroll to position [92, 0]
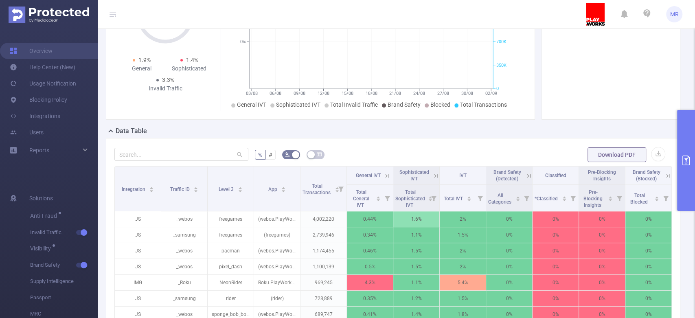
click at [686, 156] on icon "primary" at bounding box center [686, 161] width 10 height 10
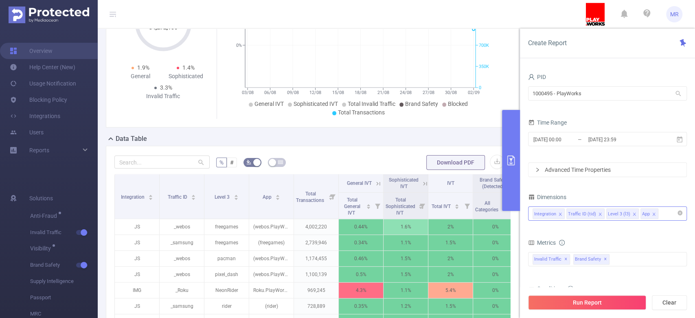
click at [601, 212] on icon "icon: close" at bounding box center [600, 214] width 4 height 4
click at [596, 212] on icon "icon: close" at bounding box center [594, 214] width 4 height 4
click at [573, 133] on span "2025-08-03 00:00 _ 2025-09-02 23:59" at bounding box center [607, 139] width 159 height 14
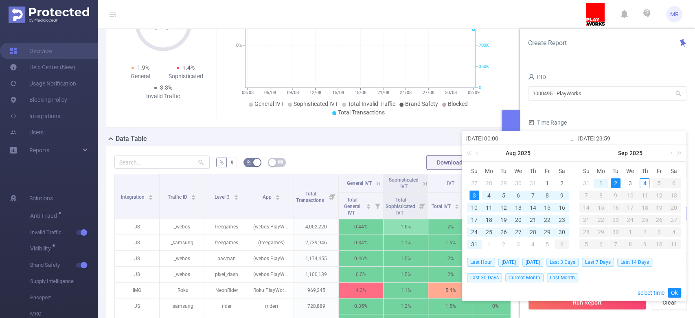
click at [531, 231] on div "28" at bounding box center [533, 232] width 10 height 10
click at [533, 230] on div "28" at bounding box center [533, 232] width 10 height 10
type input "[DATE] 00:00"
type input "[DATE] 23:59"
type input "[DATE] 00:00"
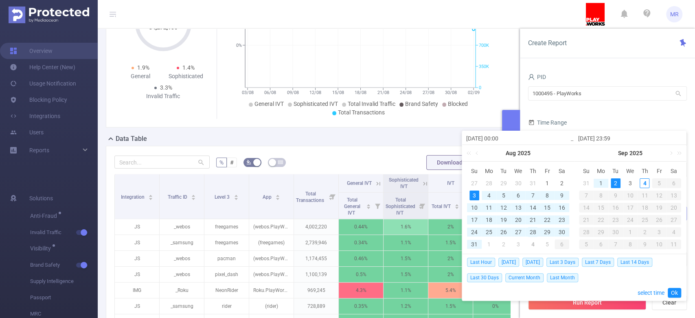
type input "[DATE] 23:59"
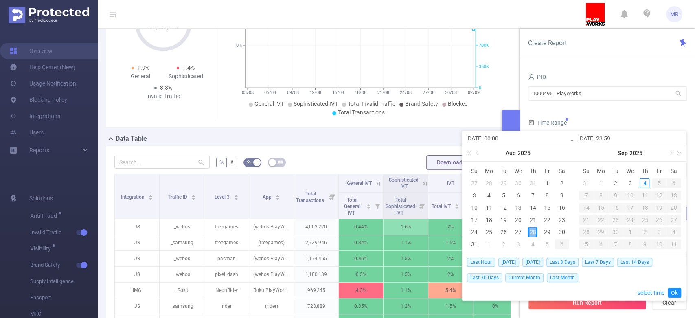
click at [533, 230] on div "28" at bounding box center [533, 232] width 10 height 10
click at [673, 289] on link "Ok" at bounding box center [674, 293] width 13 height 10
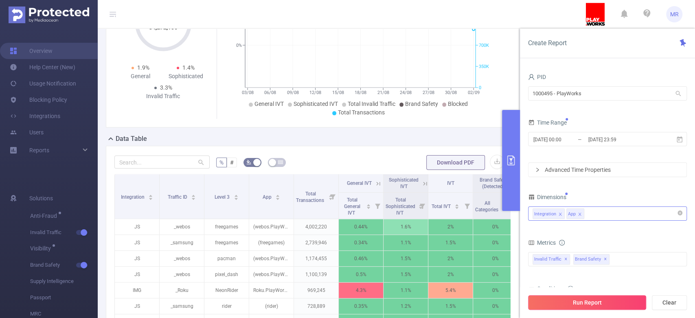
click at [604, 299] on button "Run Report" at bounding box center [587, 302] width 118 height 15
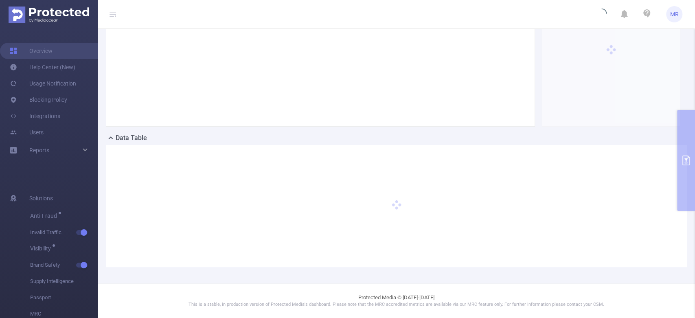
scroll to position [85, 0]
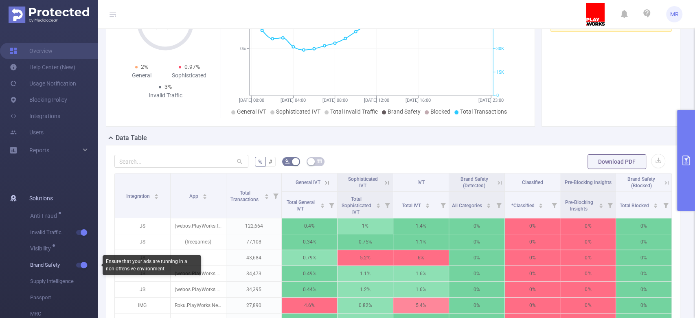
click at [80, 264] on button "button" at bounding box center [81, 265] width 11 height 5
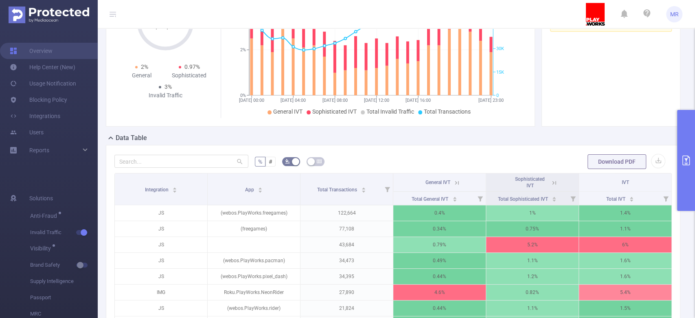
click at [689, 134] on button "primary" at bounding box center [686, 160] width 18 height 101
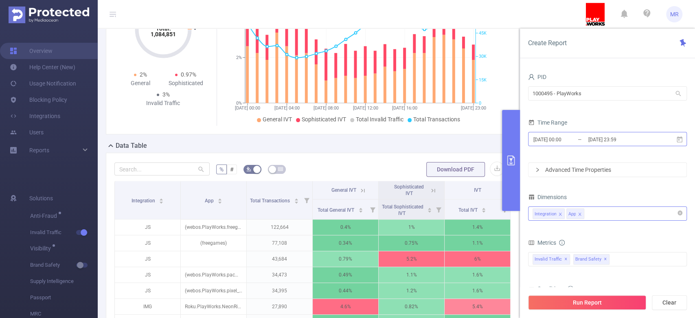
click at [572, 142] on input "[DATE] 00:00" at bounding box center [566, 139] width 66 height 11
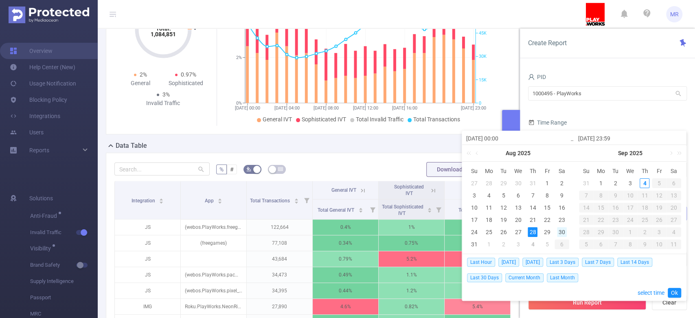
click at [564, 231] on div "30" at bounding box center [562, 232] width 10 height 10
type input "[DATE] 00:00"
type input "[DATE] 23:59"
type input "[DATE] 00:00"
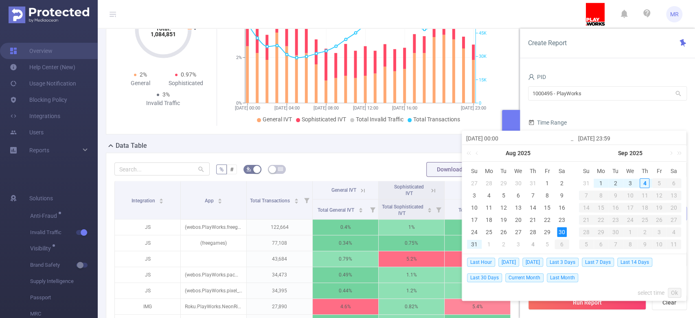
type input "[DATE] 23:59"
click at [671, 294] on link "Ok" at bounding box center [674, 293] width 13 height 10
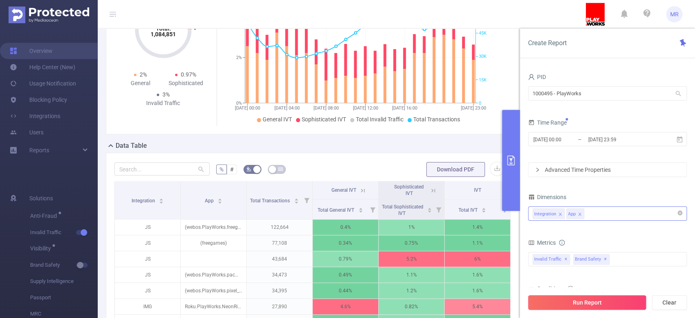
click at [595, 304] on button "Run Report" at bounding box center [587, 302] width 118 height 15
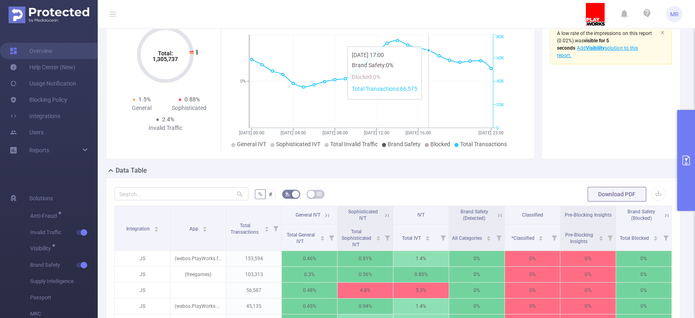
scroll to position [52, 0]
click at [326, 216] on icon at bounding box center [327, 216] width 4 height 4
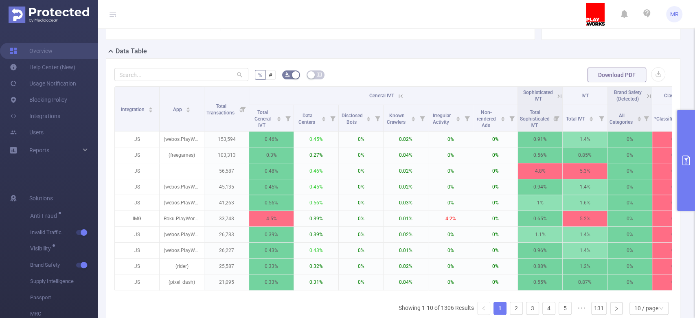
scroll to position [175, 0]
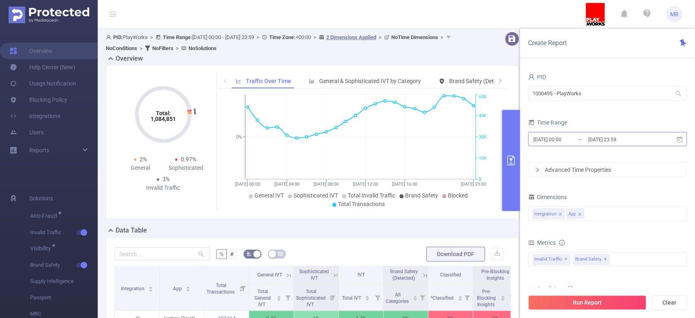
click at [570, 138] on input "2025-08-28 00:00" at bounding box center [566, 139] width 66 height 11
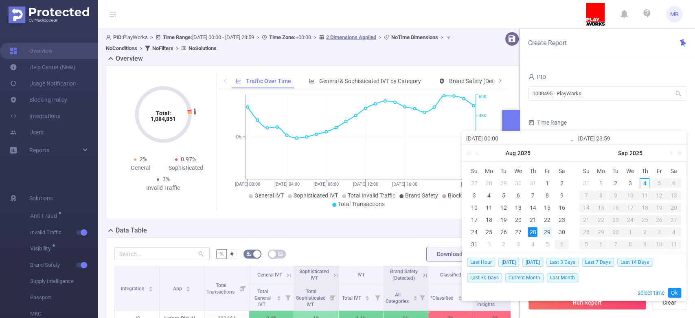
click at [546, 230] on div "29" at bounding box center [547, 232] width 10 height 10
type input "2025-08-29 00:00"
type input "2025-08-29 23:59"
type input "2025-08-29 00:00"
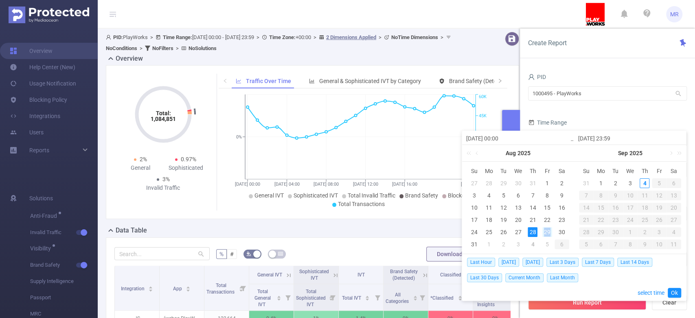
type input "2025-08-29 23:59"
click at [674, 290] on link "Ok" at bounding box center [674, 293] width 13 height 10
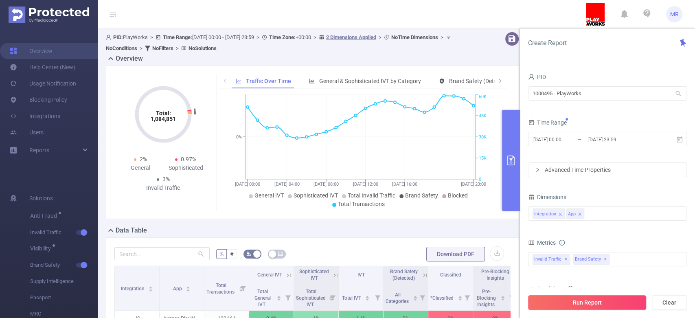
click at [587, 305] on button "Run Report" at bounding box center [587, 302] width 118 height 15
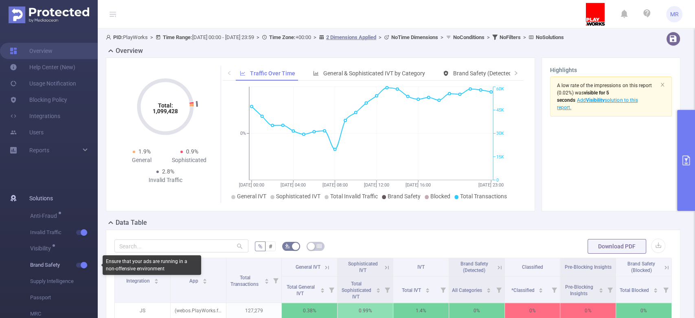
click at [82, 263] on button "button" at bounding box center [81, 265] width 11 height 5
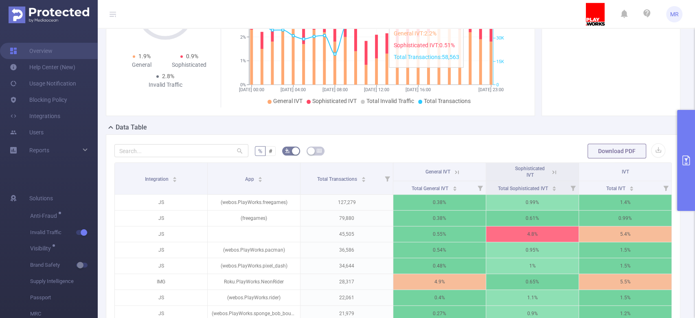
scroll to position [55, 0]
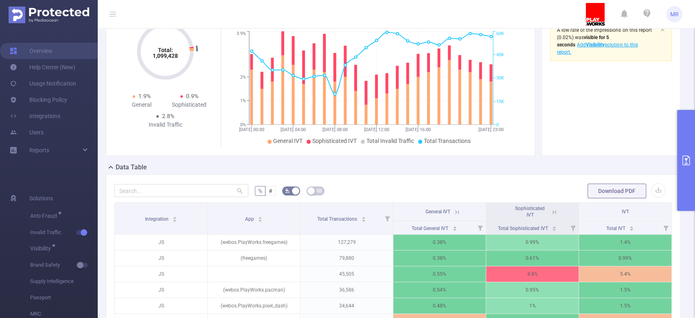
click at [454, 208] on icon at bounding box center [456, 212] width 10 height 8
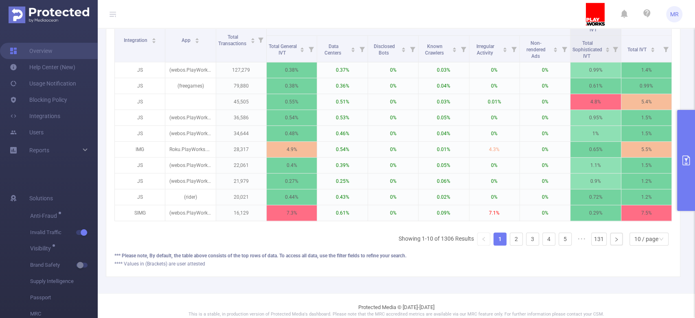
scroll to position [254, 0]
